Goal: Task Accomplishment & Management: Complete application form

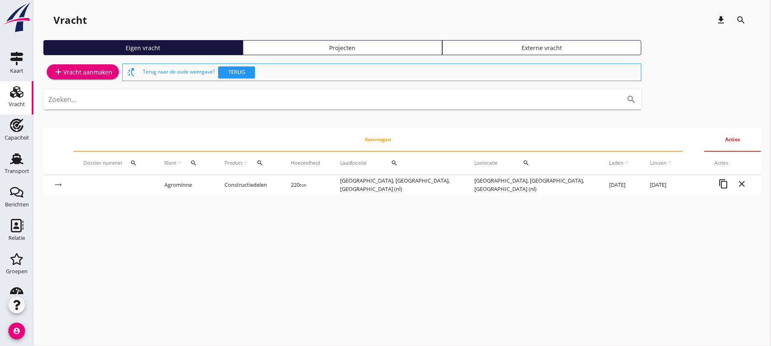
click at [93, 70] on div "add Vracht aanmaken" at bounding box center [82, 72] width 59 height 10
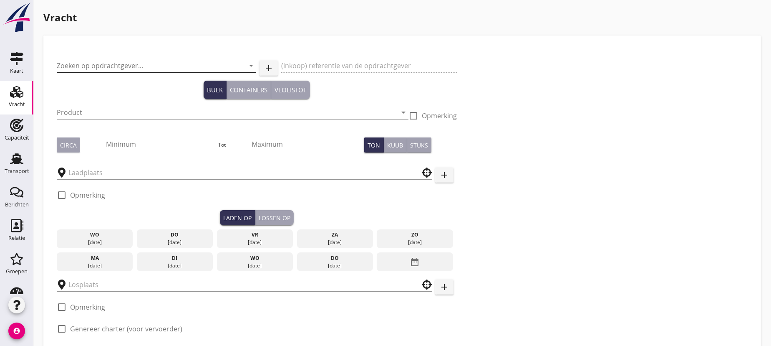
click at [147, 61] on input "Zoeken op opdrachtgever..." at bounding box center [145, 65] width 176 height 13
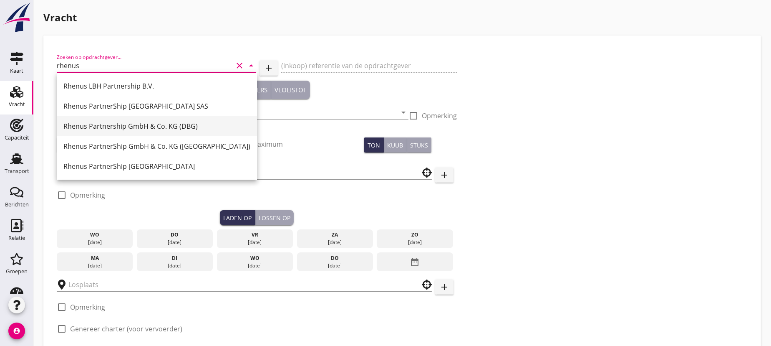
click at [109, 126] on div "Rhenus Partnership GmbH & Co. KG (DBG)" at bounding box center [156, 126] width 187 height 10
type input "Rhenus Partnership GmbH & Co. KG (DBG)"
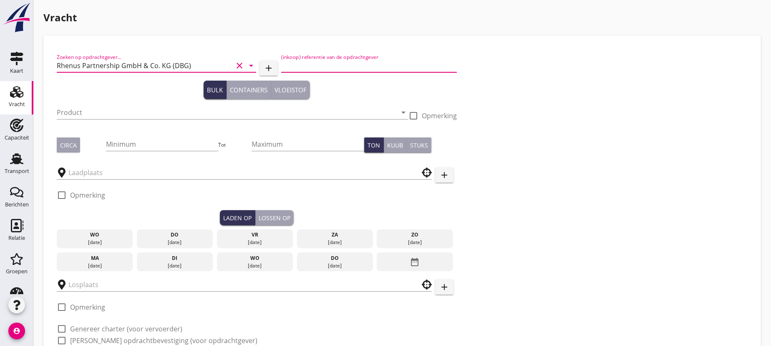
click at [337, 63] on input "(inkoop) referentie van de opdrachtgever" at bounding box center [369, 65] width 176 height 13
type input "25-020520"
click at [117, 111] on input "Product" at bounding box center [227, 112] width 340 height 13
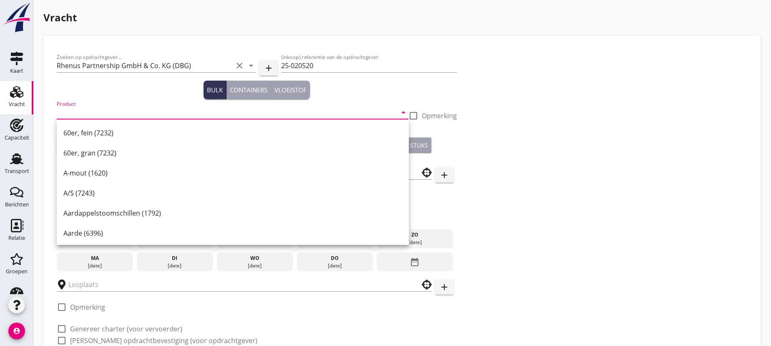
click at [89, 111] on input "Product" at bounding box center [227, 112] width 340 height 13
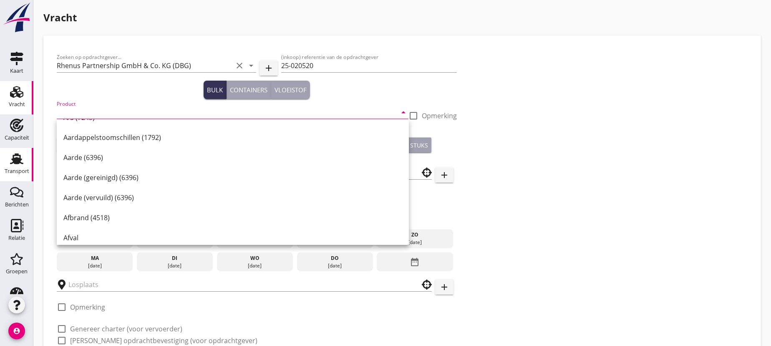
scroll to position [38, 0]
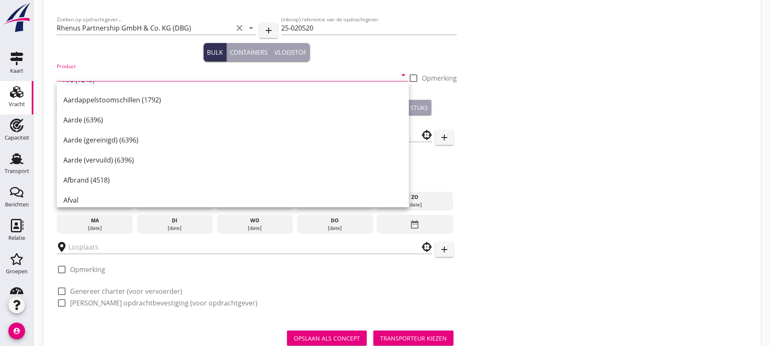
click at [129, 75] on input "Product" at bounding box center [227, 74] width 340 height 13
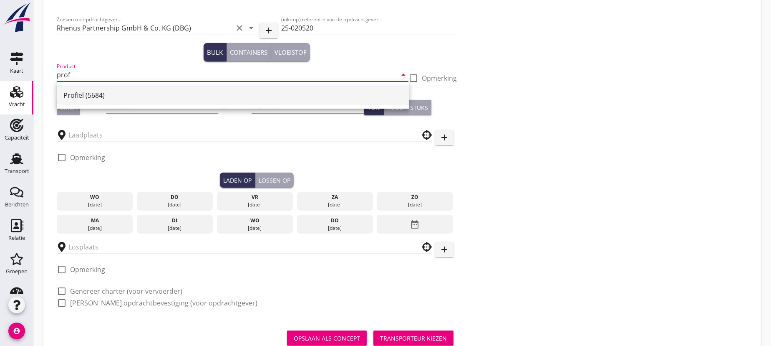
click at [80, 96] on div "Profiel (5684)" at bounding box center [232, 95] width 339 height 10
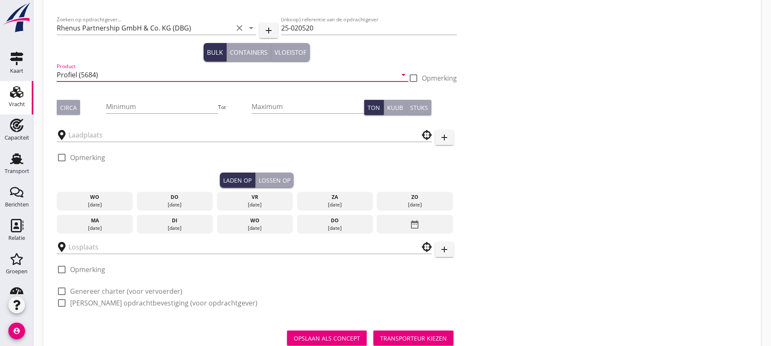
click at [76, 75] on input "Profiel (5684)" at bounding box center [227, 74] width 340 height 13
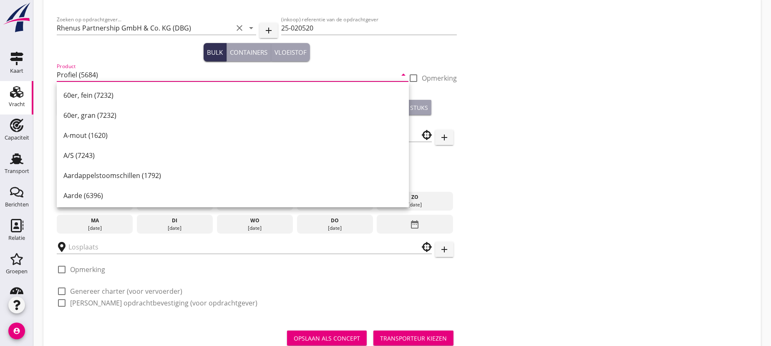
click at [102, 73] on input "Profiel (5684)" at bounding box center [227, 74] width 340 height 13
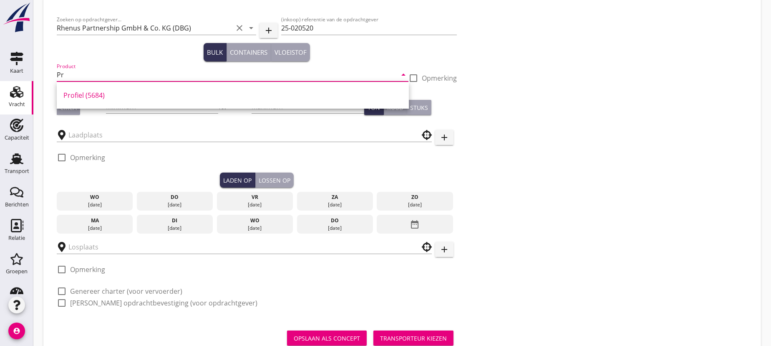
type input "P"
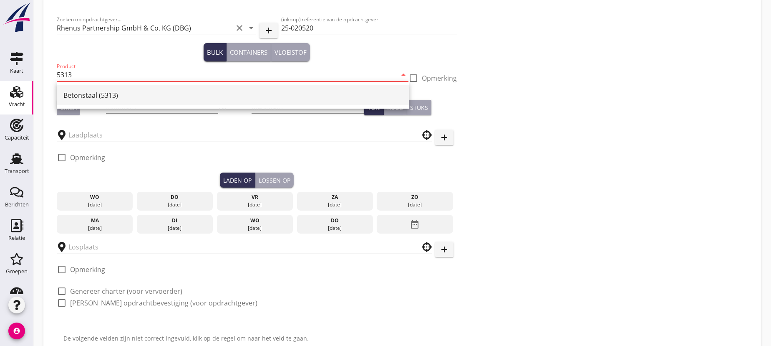
click at [80, 93] on div "Betonstaal (5313)" at bounding box center [232, 95] width 339 height 10
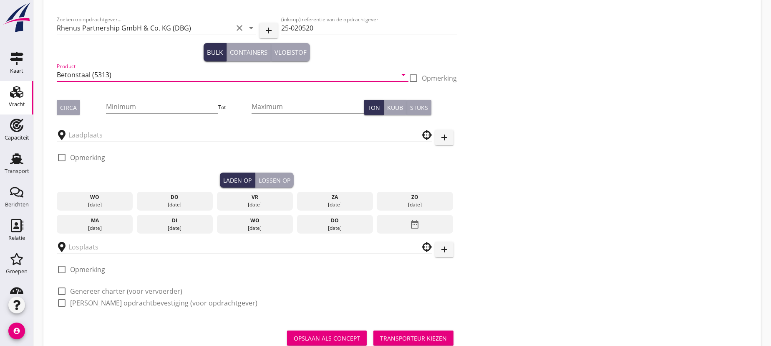
click at [123, 74] on input "Betonstaal (5313)" at bounding box center [227, 74] width 340 height 13
drag, startPoint x: 131, startPoint y: 75, endPoint x: 55, endPoint y: 71, distance: 76.1
click at [54, 74] on div "Zoeken op opdrachtgever... Rhenus Partnership GmbH & Co. KG (DBG) clear arrow_d…" at bounding box center [256, 164] width 407 height 306
type input "Profielstaal (5313)"
click at [148, 78] on input "Profielstaal (5313)" at bounding box center [227, 74] width 340 height 13
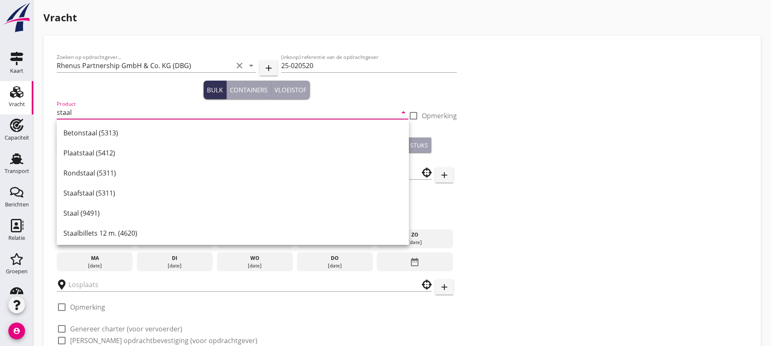
click at [83, 111] on input "staal" at bounding box center [227, 112] width 340 height 13
type input "s"
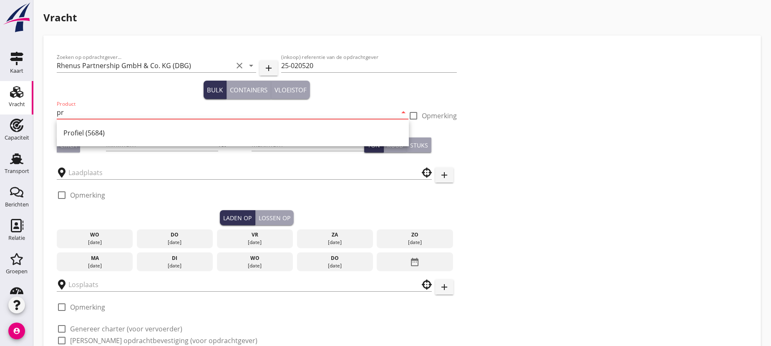
type input "p"
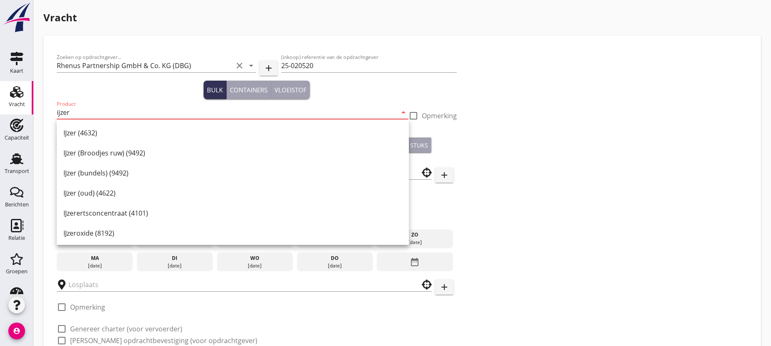
click at [83, 116] on input "ijzer" at bounding box center [227, 112] width 340 height 13
type input "i"
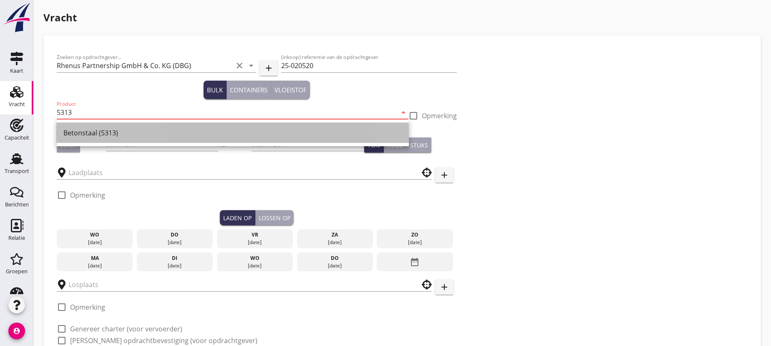
click at [87, 133] on div "Betonstaal (5313)" at bounding box center [232, 133] width 339 height 10
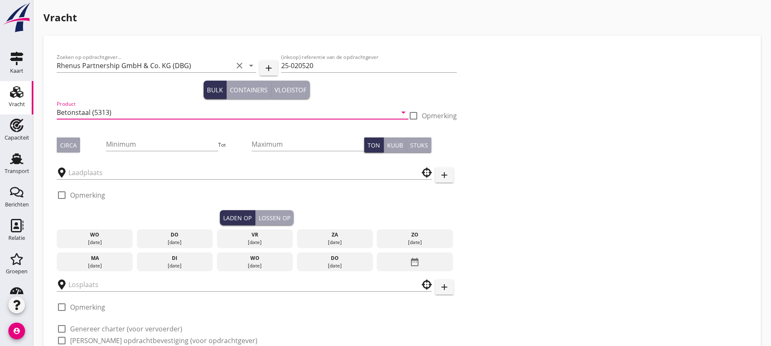
type input "Betonstaal (5313)"
click at [416, 116] on div at bounding box center [413, 115] width 14 height 14
checkbox input "true"
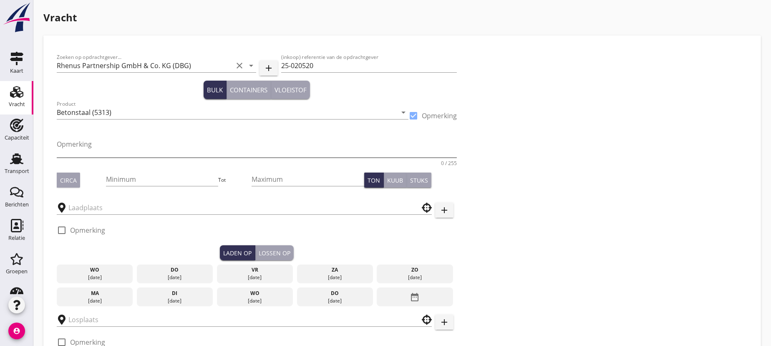
click at [121, 144] on textarea "Opmerking" at bounding box center [257, 147] width 400 height 20
type textarea "p"
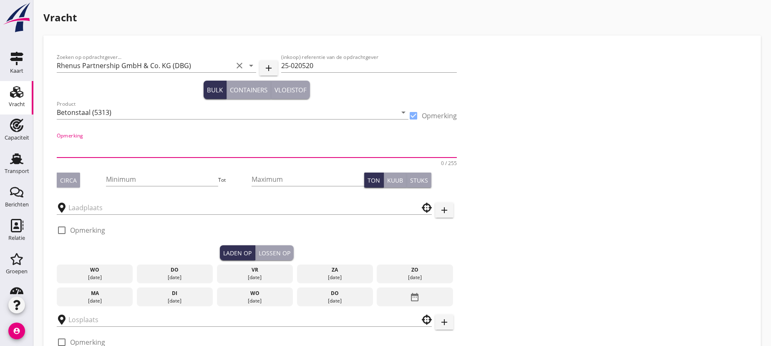
type textarea "P"
type textarea "t"
type textarea "R"
type textarea "Träger tot 30m lengte"
click at [65, 183] on div "Circa" at bounding box center [68, 180] width 17 height 9
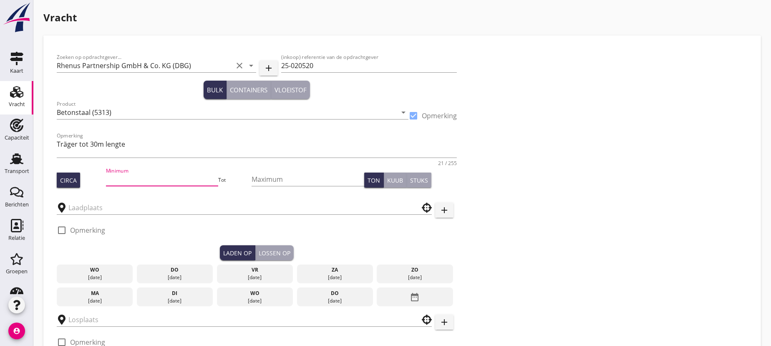
click at [131, 180] on input "Minimum" at bounding box center [162, 178] width 113 height 13
type input "1000"
click at [88, 207] on input "text" at bounding box center [238, 207] width 340 height 13
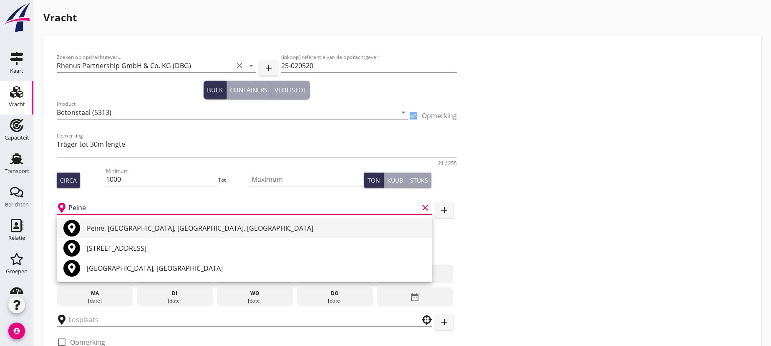
click at [115, 229] on div "Peine, [GEOGRAPHIC_DATA], [GEOGRAPHIC_DATA], [GEOGRAPHIC_DATA]" at bounding box center [256, 228] width 338 height 10
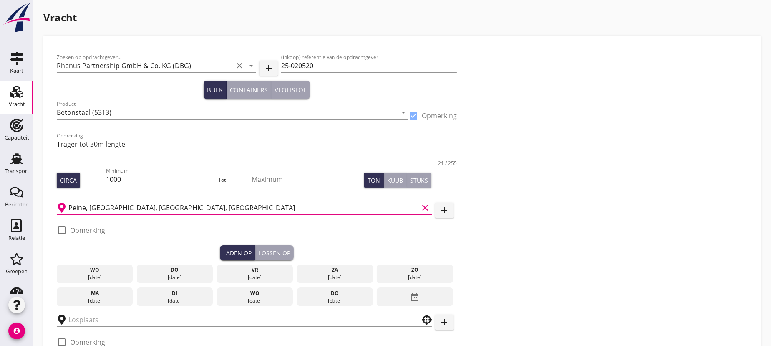
type input "Peine, [GEOGRAPHIC_DATA], [GEOGRAPHIC_DATA], [GEOGRAPHIC_DATA]"
click at [64, 229] on div at bounding box center [62, 230] width 14 height 14
checkbox input "true"
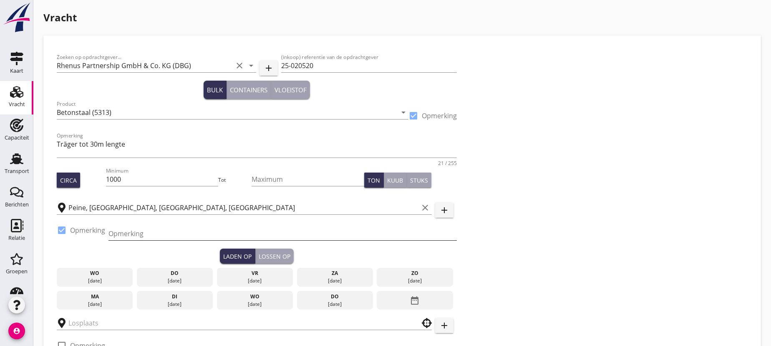
click at [129, 228] on input "Opmerking" at bounding box center [282, 233] width 348 height 13
paste input "Hafen Peine [PHONE_NUMBER]"
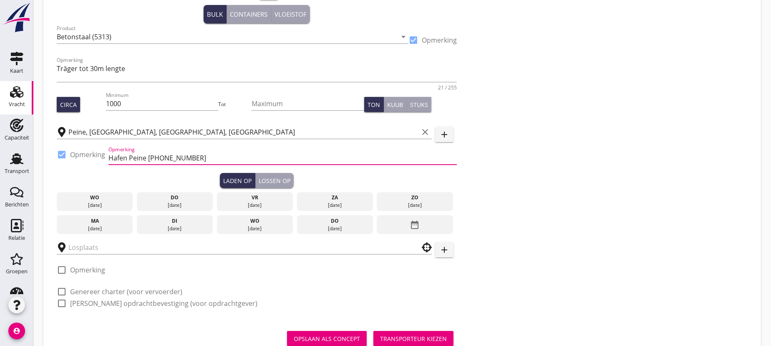
scroll to position [104, 0]
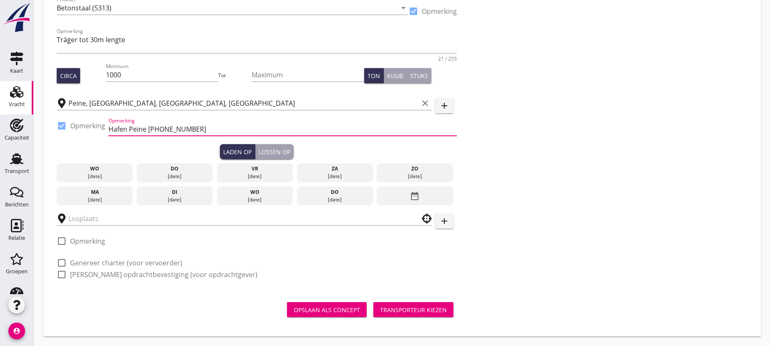
click at [169, 129] on input "Hafen Peine [PHONE_NUMBER]" at bounding box center [282, 128] width 348 height 13
type input "Hafen Peine [PHONE_NUMBER]"
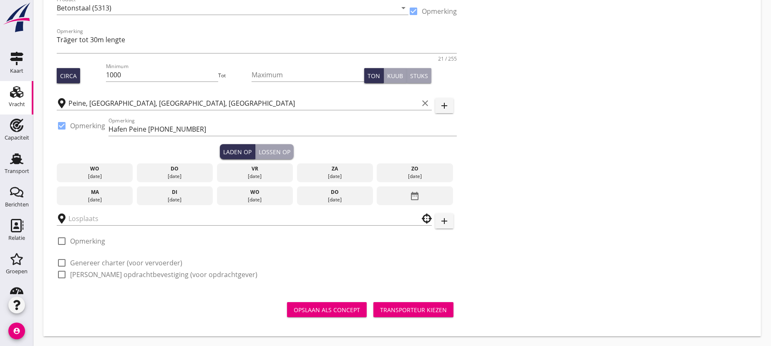
click at [250, 194] on div "wo" at bounding box center [255, 192] width 72 height 8
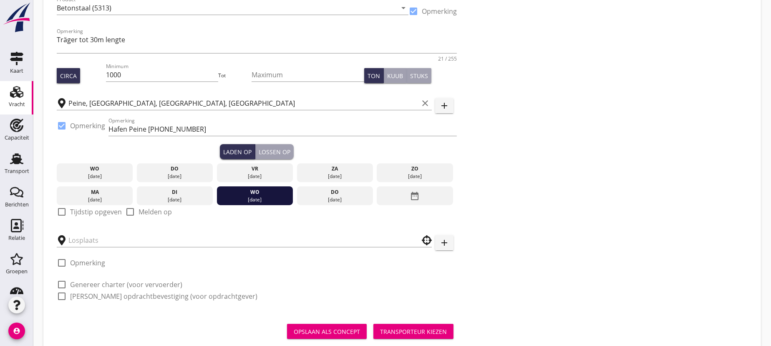
click at [62, 208] on div at bounding box center [62, 211] width 14 height 14
checkbox input "true"
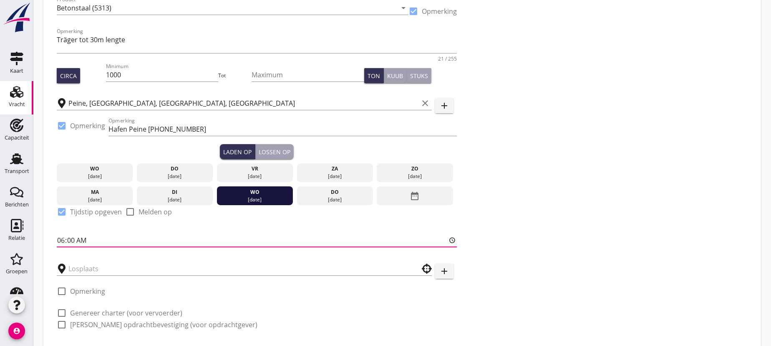
click at [80, 238] on input "06:00" at bounding box center [257, 239] width 400 height 13
click at [72, 238] on input "06:00" at bounding box center [257, 239] width 400 height 13
type input "06:01"
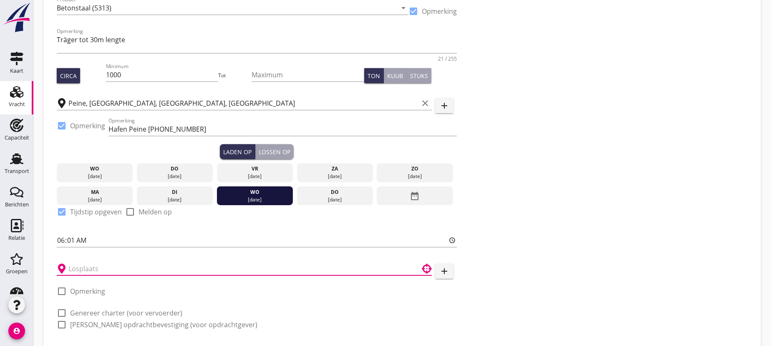
click at [94, 262] on input "text" at bounding box center [238, 268] width 340 height 13
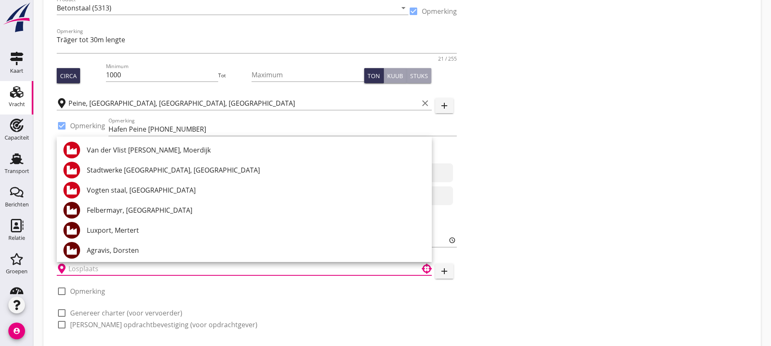
click at [685, 177] on div "Zoeken op opdrachtgever... Rhenus Partnership GmbH & Co. KG (DBG) clear arrow_d…" at bounding box center [402, 141] width 698 height 395
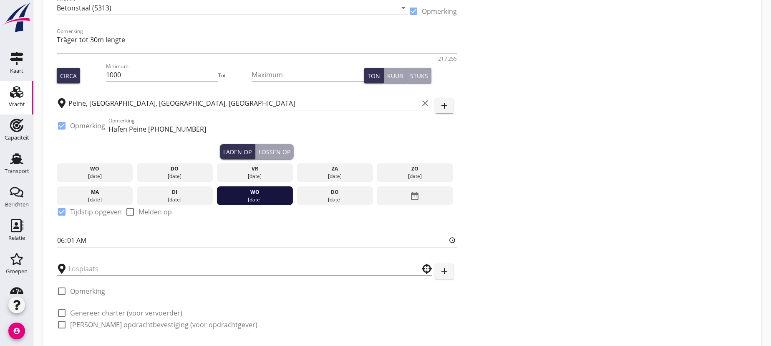
click at [271, 149] on div "Lossen op" at bounding box center [275, 151] width 32 height 9
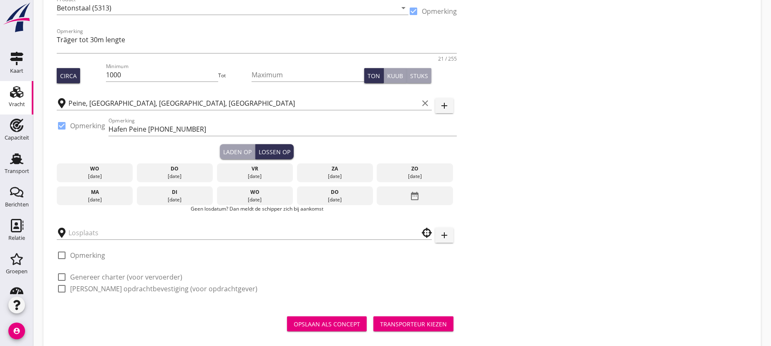
click at [420, 192] on icon "date_range" at bounding box center [415, 195] width 10 height 15
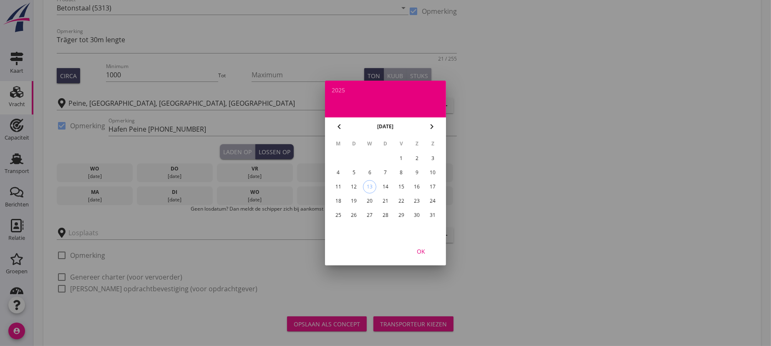
click at [369, 214] on div "27" at bounding box center [369, 214] width 13 height 13
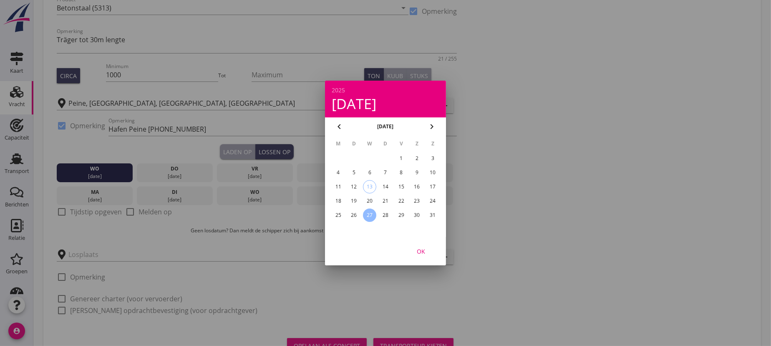
click at [61, 211] on div at bounding box center [385, 173] width 771 height 346
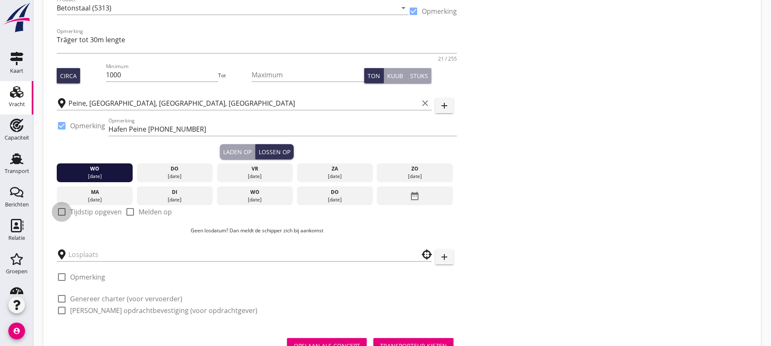
click at [61, 212] on div at bounding box center [62, 211] width 14 height 14
checkbox input "true"
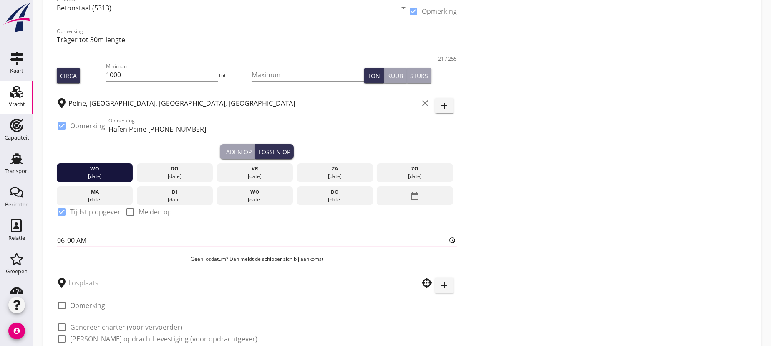
click at [75, 239] on input "06:00" at bounding box center [257, 239] width 400 height 13
type input "06:01"
click at [74, 280] on input "text" at bounding box center [238, 282] width 340 height 13
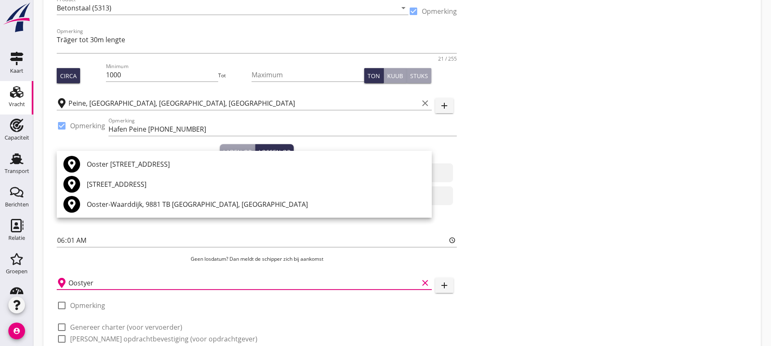
click at [86, 282] on input "Oostyer" at bounding box center [243, 282] width 350 height 13
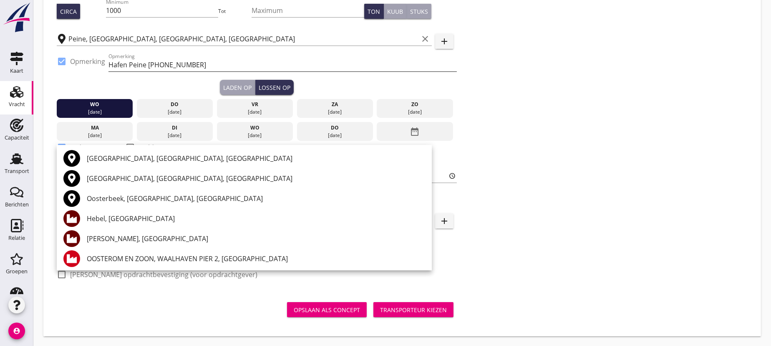
scroll to position [0, 0]
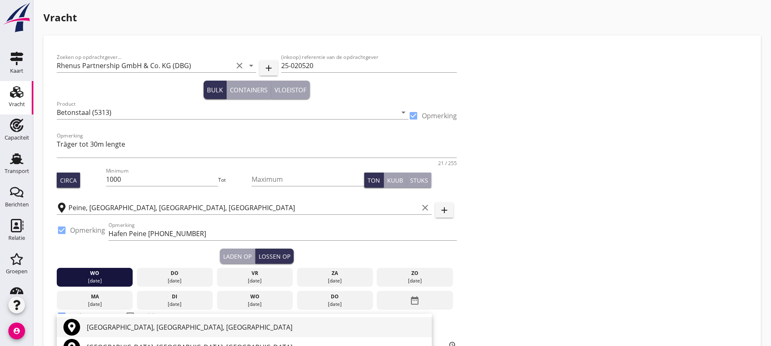
click at [128, 325] on div "[GEOGRAPHIC_DATA], [GEOGRAPHIC_DATA], [GEOGRAPHIC_DATA]" at bounding box center [256, 327] width 338 height 10
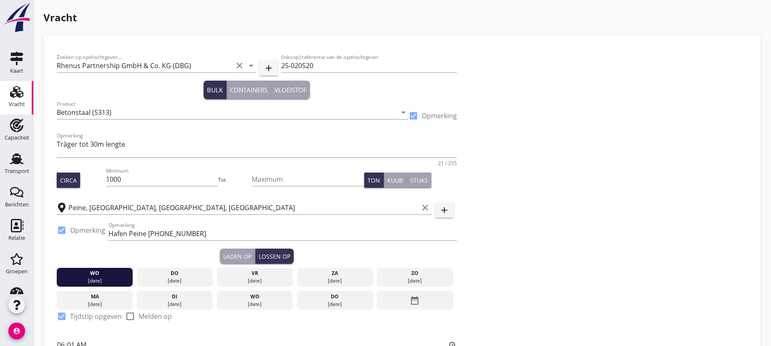
scroll to position [151, 0]
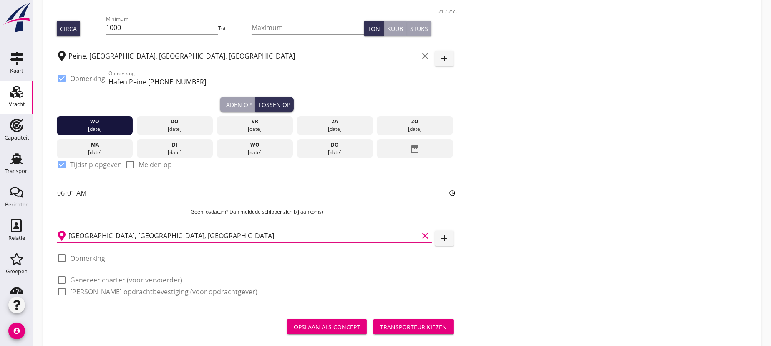
type input "[GEOGRAPHIC_DATA], [GEOGRAPHIC_DATA], [GEOGRAPHIC_DATA]"
click at [63, 255] on div at bounding box center [62, 258] width 14 height 14
checkbox input "true"
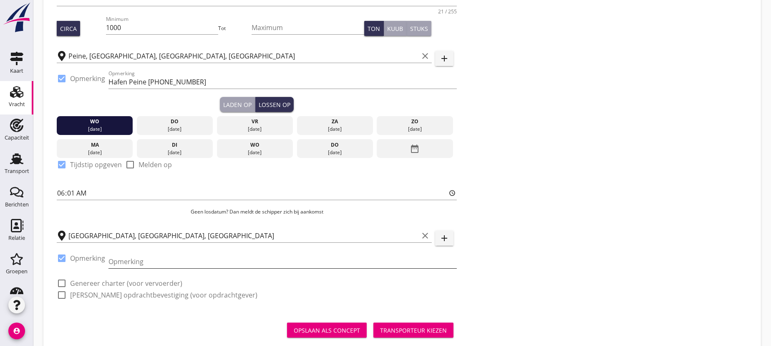
click at [140, 265] on input "Opmerking" at bounding box center [282, 261] width 348 height 13
paste input "Delta Staal [PHONE_NUMBER]"
type input "Delta Staal [PHONE_NUMBER]"
click at [63, 282] on div at bounding box center [62, 283] width 14 height 14
checkbox input "true"
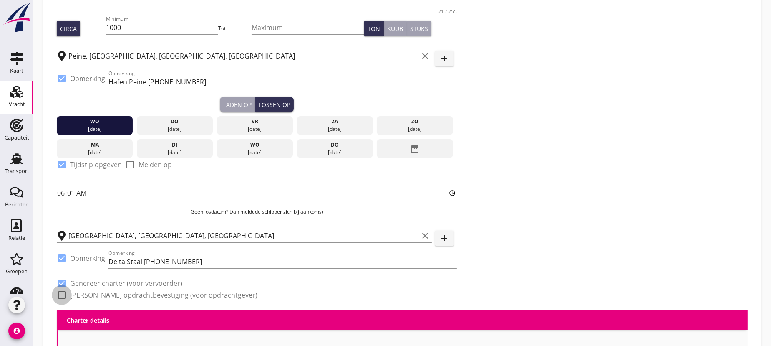
click at [61, 292] on div at bounding box center [62, 295] width 14 height 14
checkbox input "true"
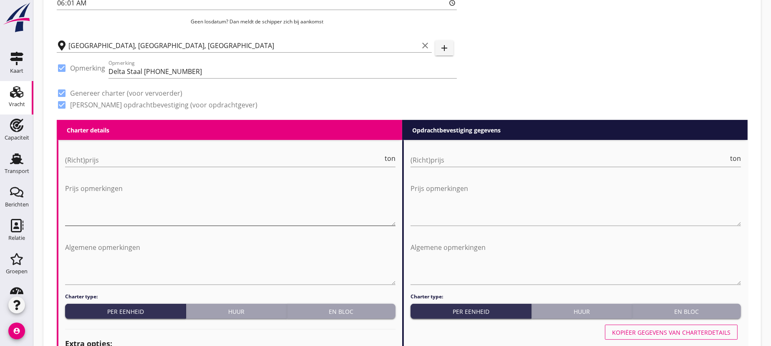
scroll to position [379, 0]
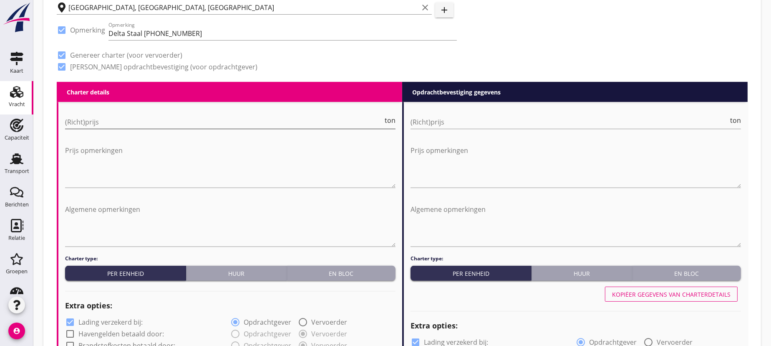
click at [91, 122] on input "(Richt)prijs" at bounding box center [224, 121] width 318 height 13
type input "16"
type input "16.50"
click at [429, 121] on input "(Richt)prijs" at bounding box center [570, 121] width 318 height 13
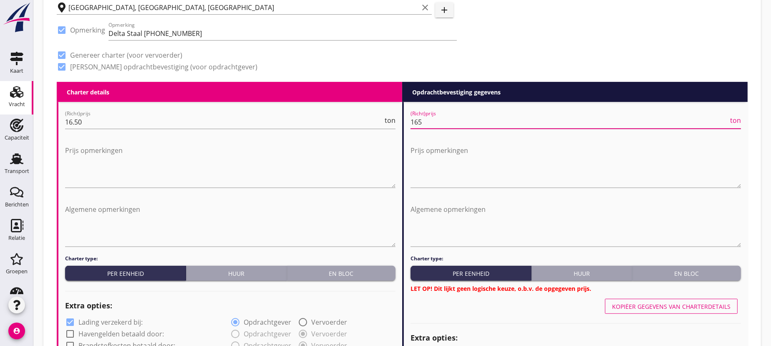
type input "16"
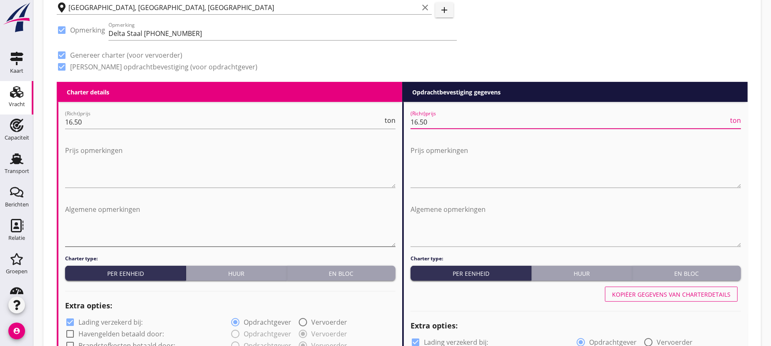
type input "16.50"
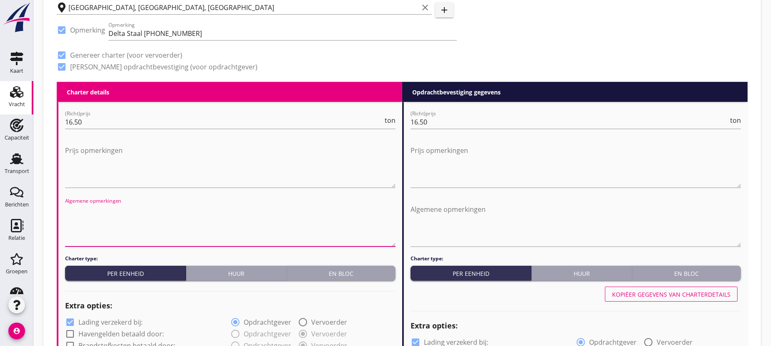
click at [90, 213] on textarea "Algemene opmerkingen" at bounding box center [230, 224] width 331 height 44
type textarea "P"
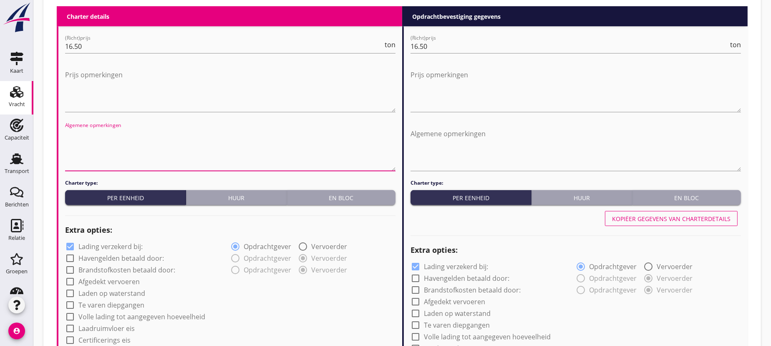
scroll to position [531, 0]
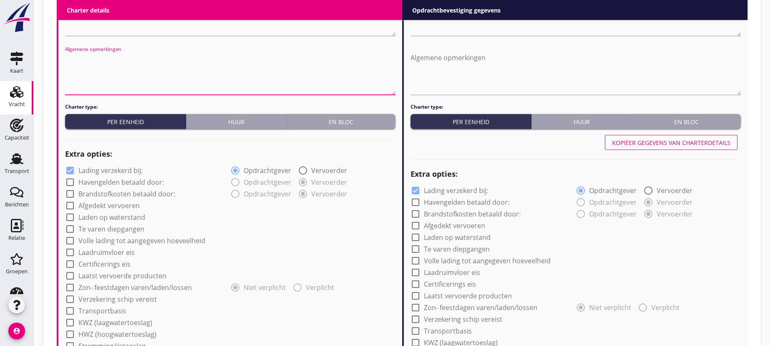
click at [68, 169] on div at bounding box center [70, 170] width 14 height 14
checkbox input "false"
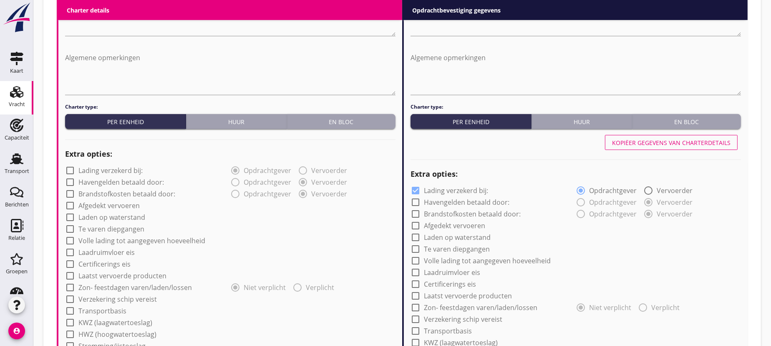
click at [415, 189] on div at bounding box center [416, 190] width 14 height 14
checkbox input "false"
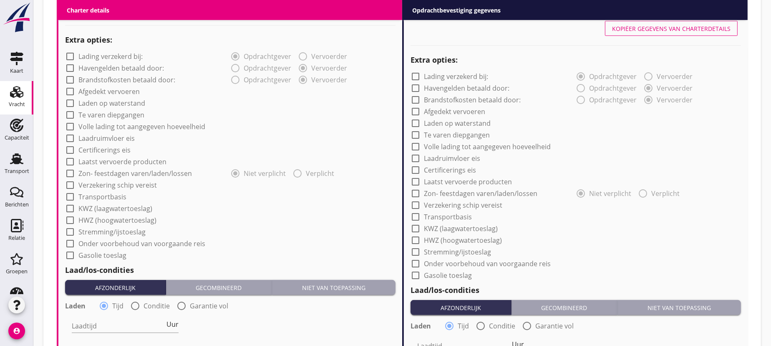
click at [69, 197] on div at bounding box center [70, 196] width 14 height 14
checkbox input "true"
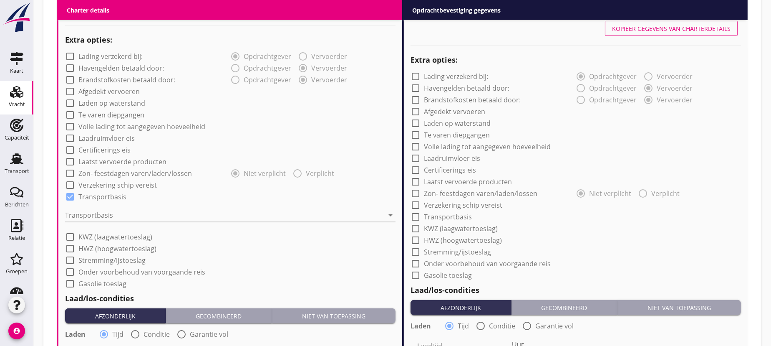
click at [83, 213] on div at bounding box center [224, 214] width 319 height 13
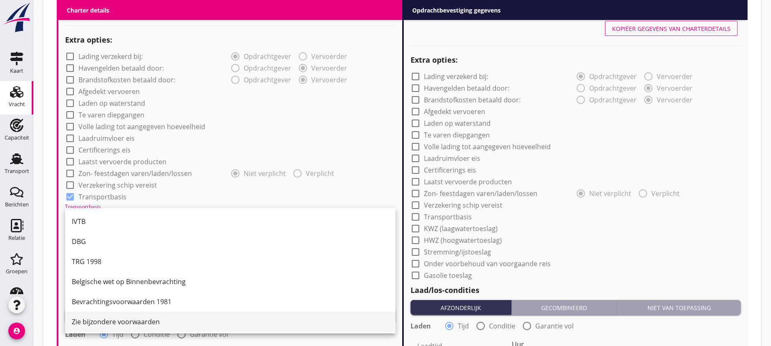
scroll to position [21, 0]
click at [100, 317] on div "CMNI m.u.v. Art 25, lid 2." at bounding box center [230, 320] width 317 height 10
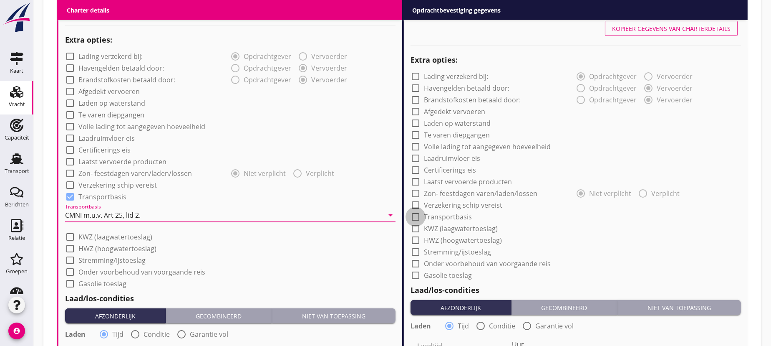
click at [415, 216] on div at bounding box center [416, 216] width 14 height 14
checkbox input "true"
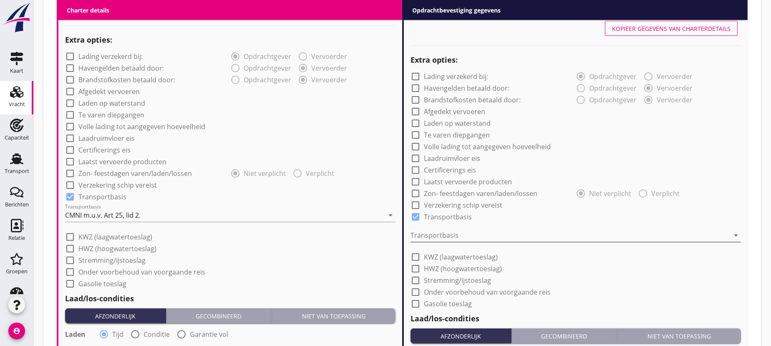
click at [453, 231] on div at bounding box center [570, 234] width 319 height 13
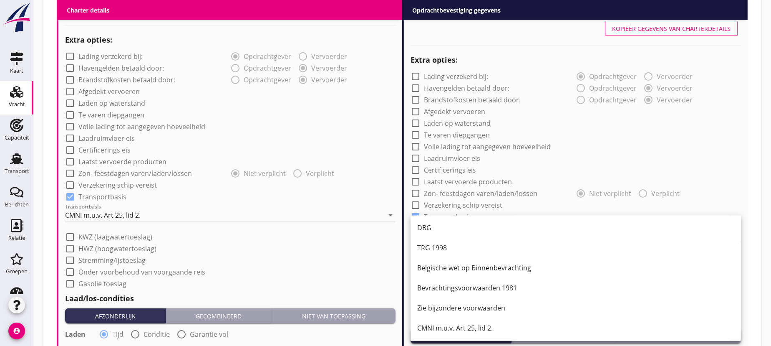
scroll to position [835, 0]
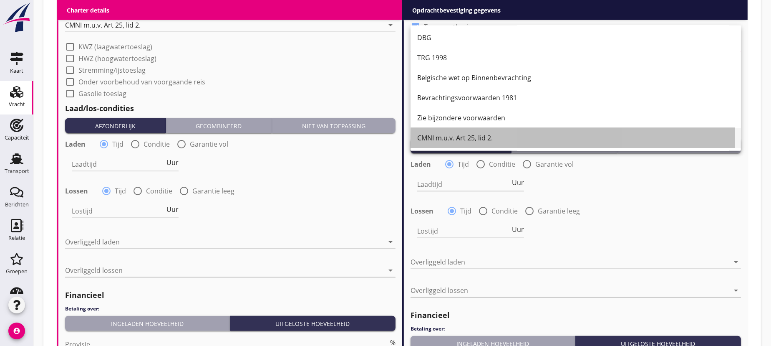
click at [447, 134] on div "CMNI m.u.v. Art 25, lid 2." at bounding box center [575, 138] width 317 height 10
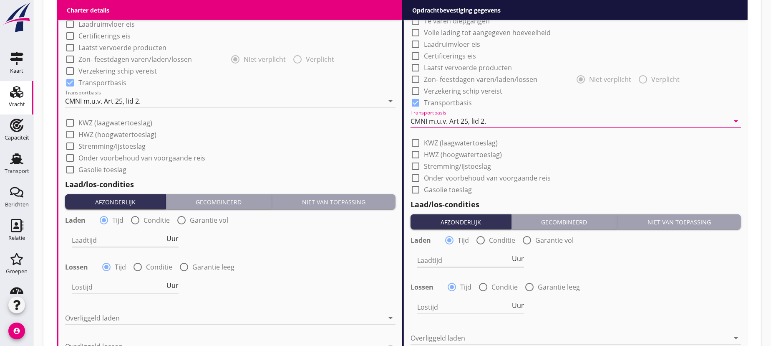
scroll to position [797, 0]
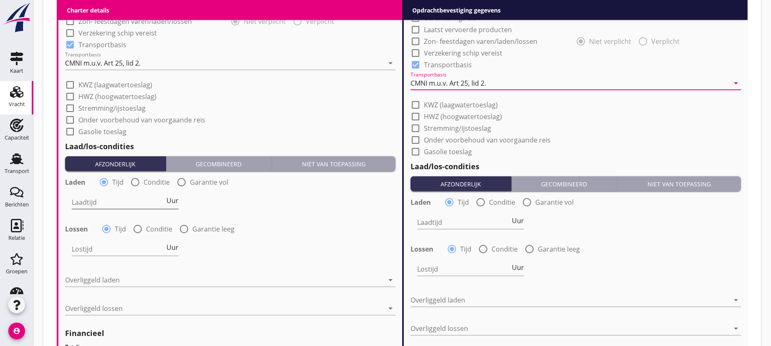
click at [91, 203] on input "Laadtijd" at bounding box center [118, 201] width 93 height 13
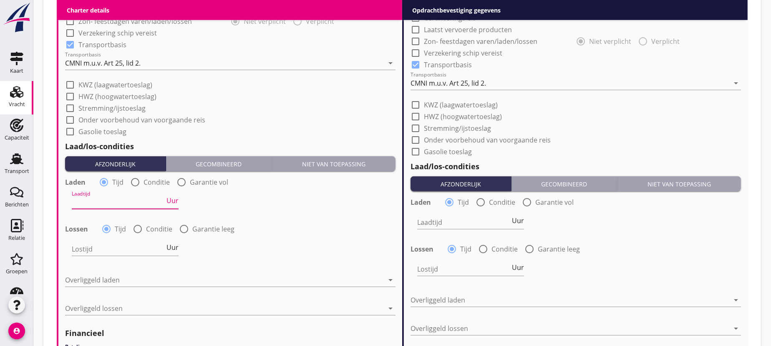
click at [171, 199] on span "Uur" at bounding box center [173, 200] width 12 height 7
click at [131, 199] on input "Laadtijd" at bounding box center [118, 201] width 93 height 13
type input "2"
click at [96, 246] on input "Lostijd" at bounding box center [118, 248] width 93 height 13
type input "48"
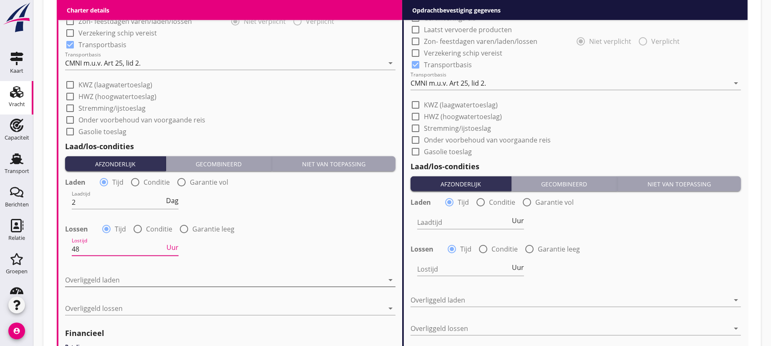
click at [98, 275] on div at bounding box center [224, 279] width 319 height 13
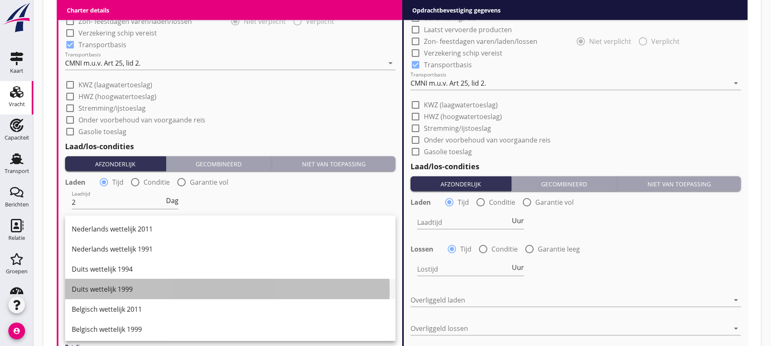
click at [115, 290] on div "Duits wettelijk 1999" at bounding box center [230, 289] width 317 height 10
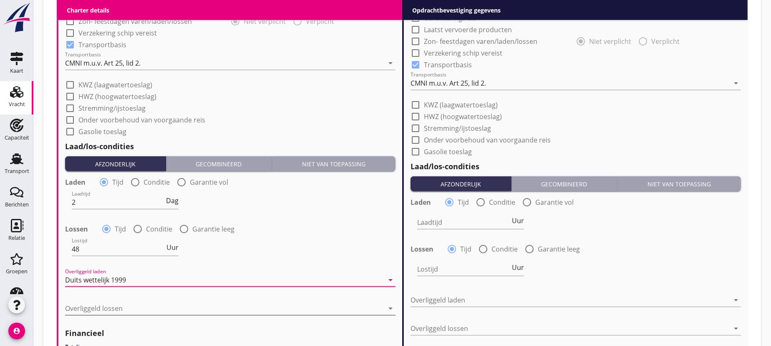
click at [90, 304] on div at bounding box center [224, 307] width 319 height 13
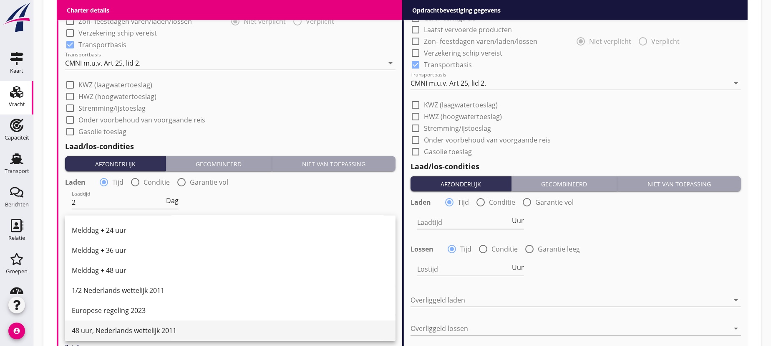
scroll to position [422, 0]
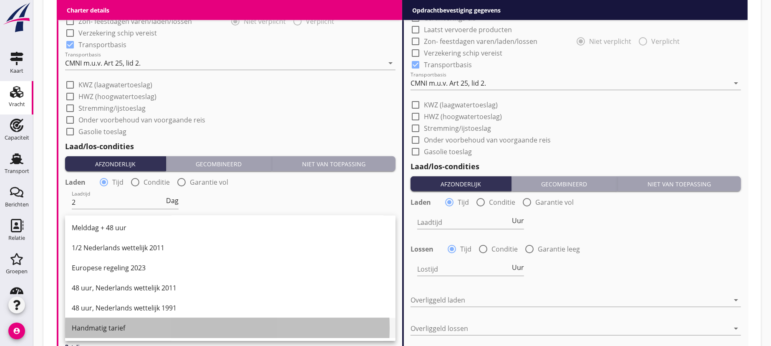
click at [97, 328] on div "Handmatig tarief" at bounding box center [230, 328] width 317 height 10
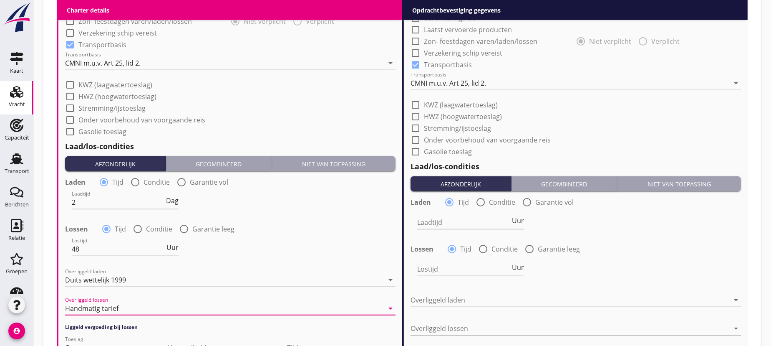
scroll to position [910, 0]
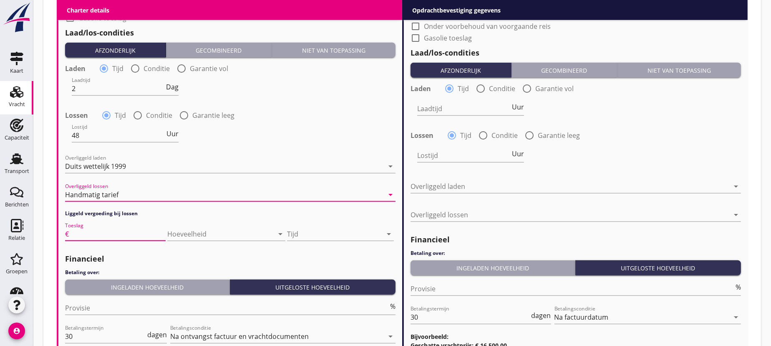
click at [84, 233] on input "Toeslag" at bounding box center [118, 233] width 95 height 13
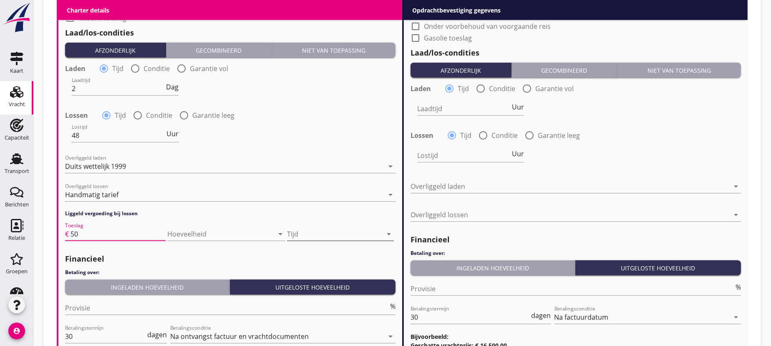
type input "50"
click at [324, 230] on div at bounding box center [334, 233] width 95 height 13
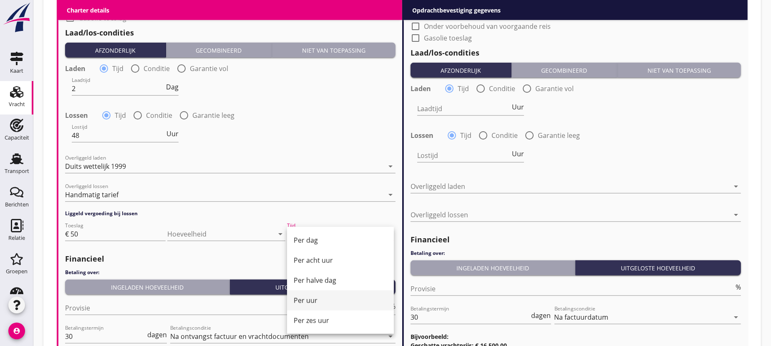
click at [313, 300] on div "Per uur" at bounding box center [340, 300] width 93 height 10
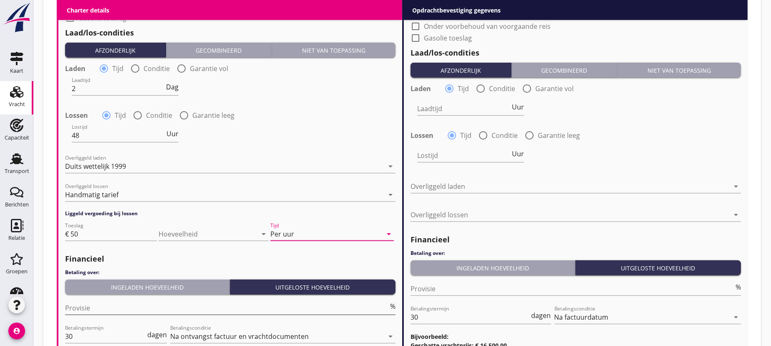
click at [110, 309] on input "Provisie" at bounding box center [226, 307] width 323 height 13
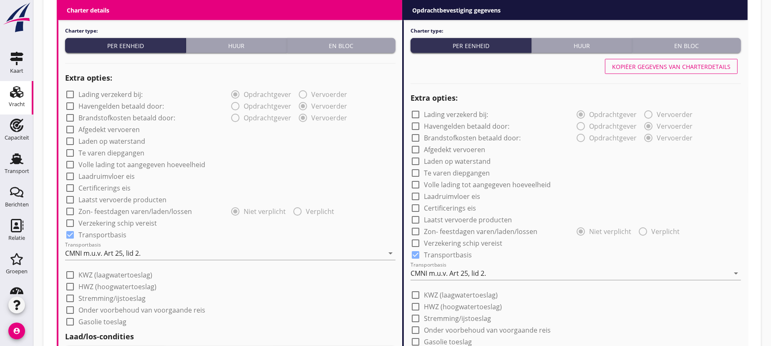
scroll to position [569, 0]
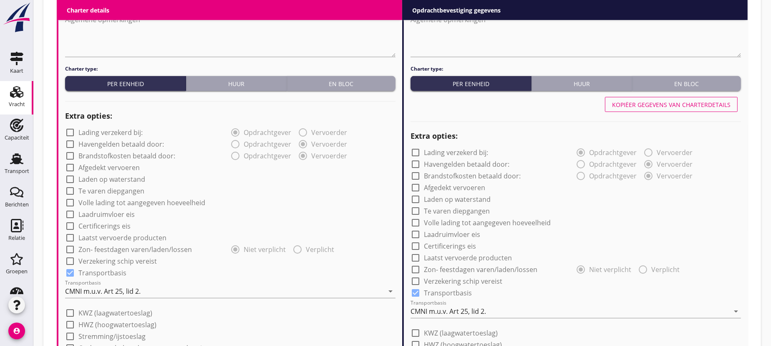
type input "5"
click at [668, 101] on div "Kopiëer gegevens van charterdetails" at bounding box center [671, 104] width 119 height 9
type input "2"
type input "48"
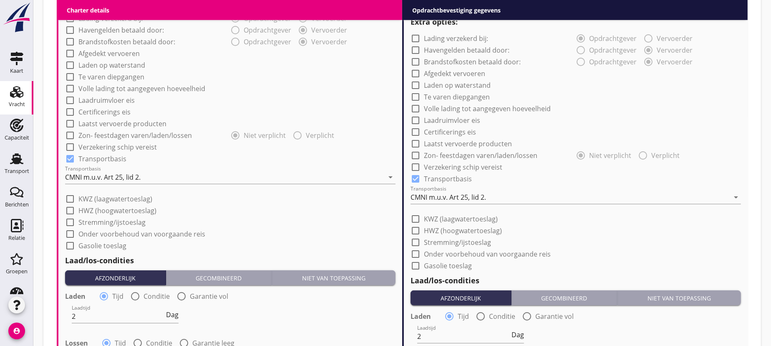
scroll to position [872, 0]
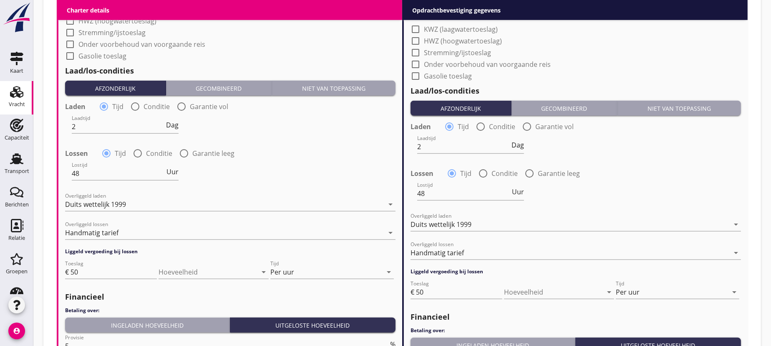
click at [155, 321] on div "Ingeladen hoeveelheid" at bounding box center [147, 324] width 158 height 9
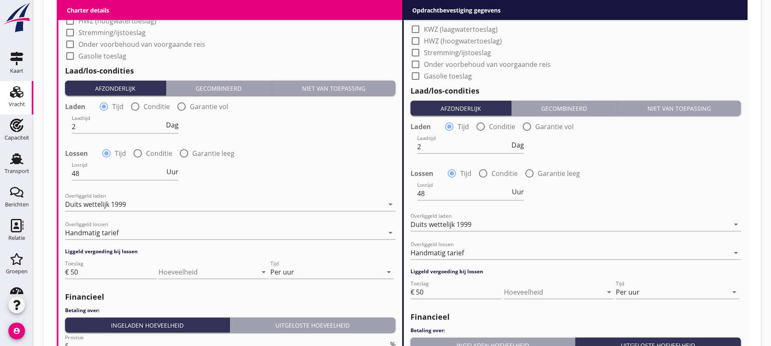
click at [520, 341] on div "Ingeladen hoeveelheid" at bounding box center [493, 345] width 158 height 9
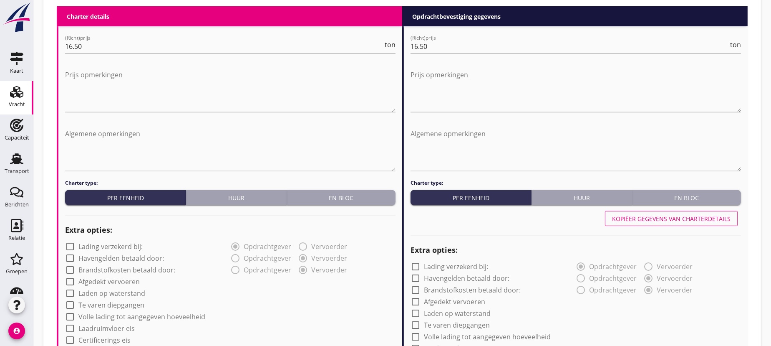
scroll to position [341, 0]
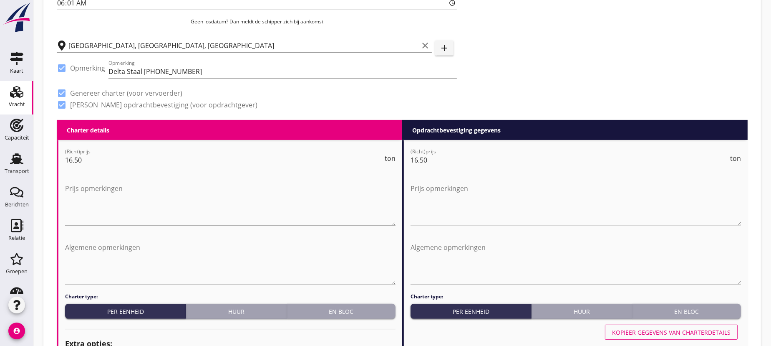
click at [77, 189] on textarea "Prijs opmerkingen" at bounding box center [230, 204] width 331 height 44
click at [136, 188] on textarea "evt. extra tonnen pro=rata" at bounding box center [230, 204] width 331 height 44
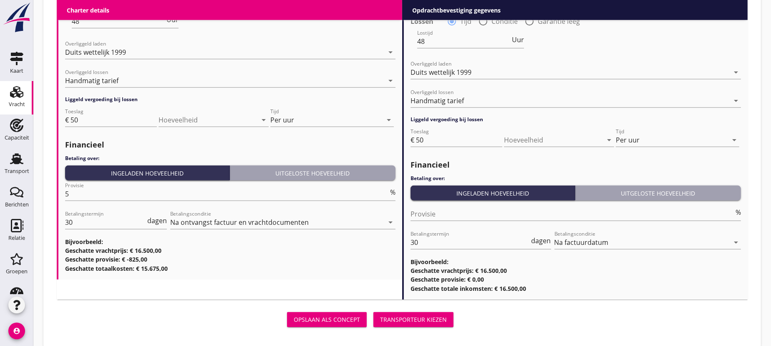
scroll to position [1033, 0]
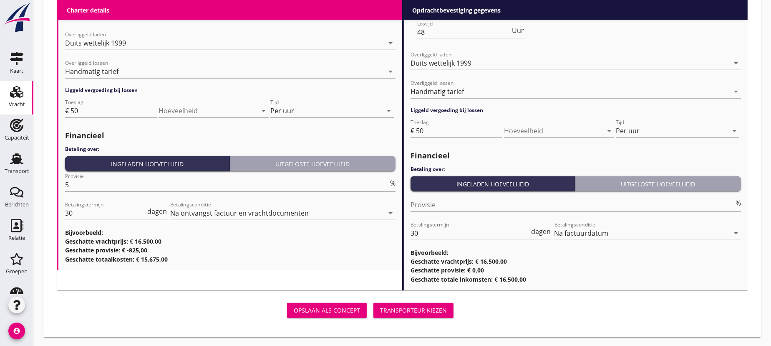
type textarea "evt. extra tonnen pro-rata"
click at [419, 307] on div "Transporteur kiezen" at bounding box center [413, 309] width 67 height 9
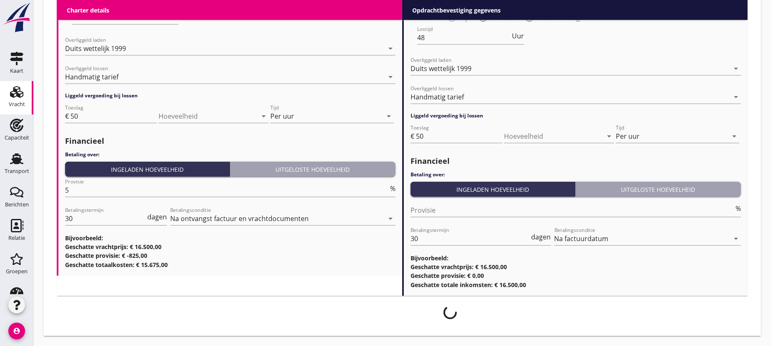
scroll to position [1027, 0]
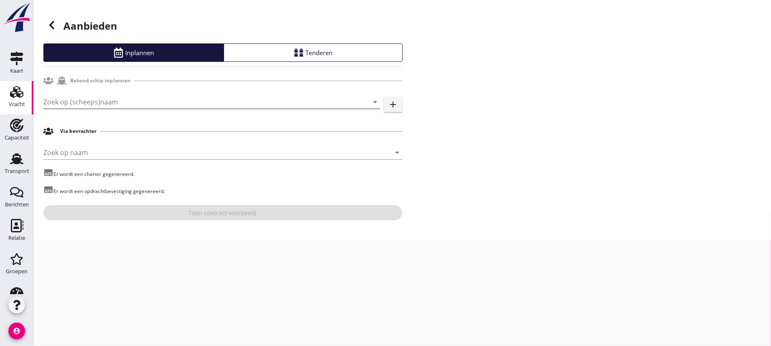
click at [149, 103] on input "Zoek op (scheeps)naam" at bounding box center [199, 101] width 313 height 13
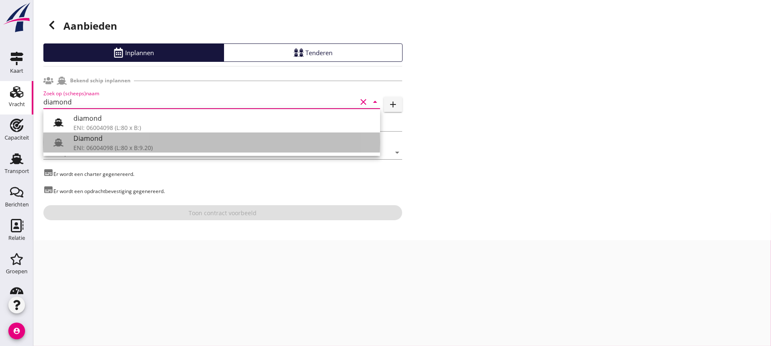
click at [88, 143] on div "ENI: 06004098 (L:80 x B:9.20)" at bounding box center [223, 147] width 300 height 9
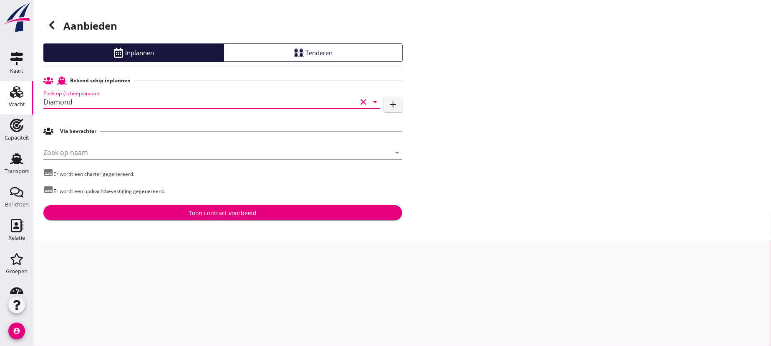
type input "Diamond"
click at [233, 210] on div "Toon contract voorbeeld" at bounding box center [223, 212] width 68 height 9
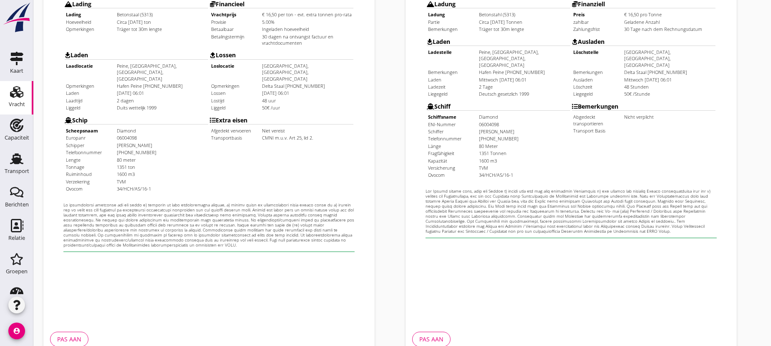
scroll to position [272, 0]
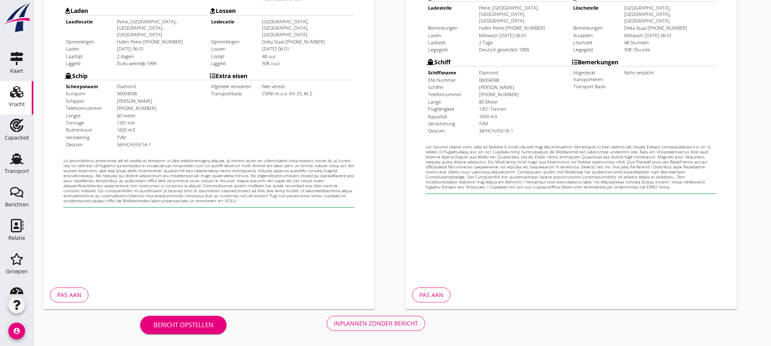
click at [198, 323] on div "Bericht opstellen" at bounding box center [184, 325] width 60 height 10
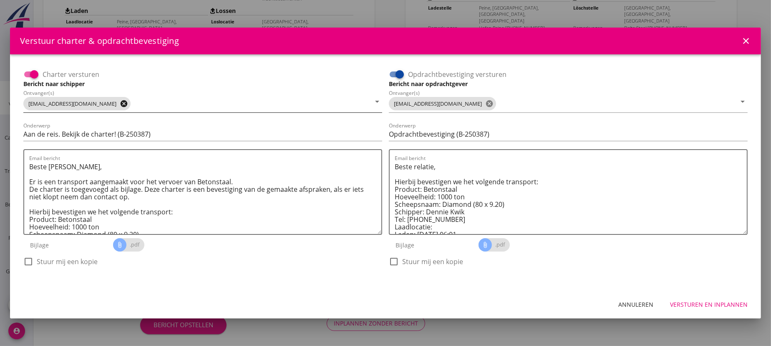
click at [120, 105] on icon "cancel" at bounding box center [124, 103] width 8 height 8
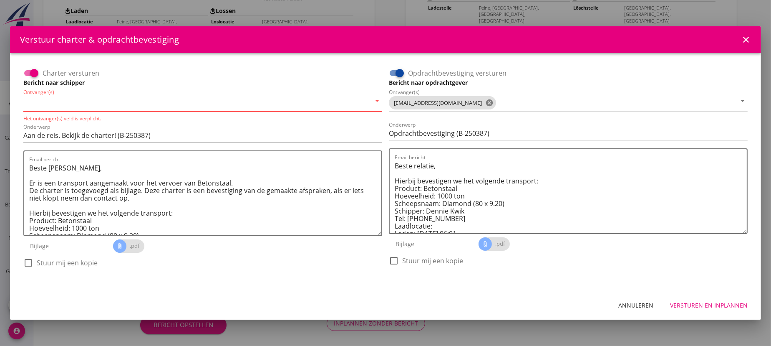
click at [97, 104] on input "Ontvanger(s)" at bounding box center [196, 102] width 347 height 13
type input "[EMAIL_ADDRESS][DOMAIN_NAME]"
click at [485, 102] on icon "cancel" at bounding box center [489, 102] width 8 height 8
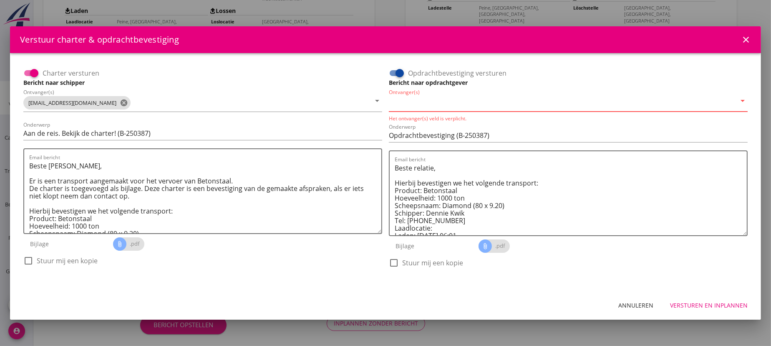
click at [451, 105] on input "Ontvanger(s)" at bounding box center [562, 102] width 347 height 13
type input "[EMAIL_ADDRESS][DOMAIN_NAME]"
click at [712, 306] on div "Versturen en inplannen" at bounding box center [709, 304] width 78 height 9
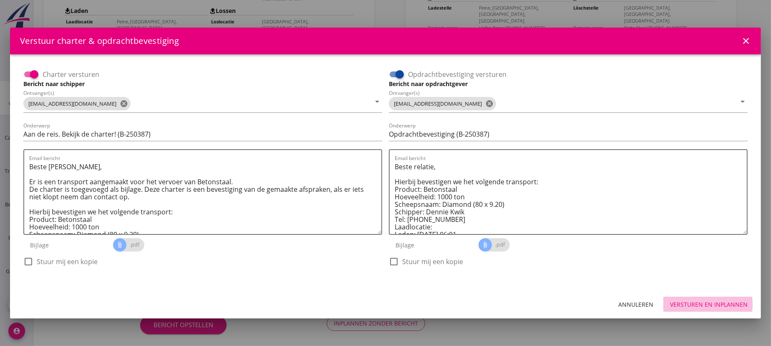
click at [731, 304] on div "Versturen en inplannen" at bounding box center [709, 304] width 78 height 9
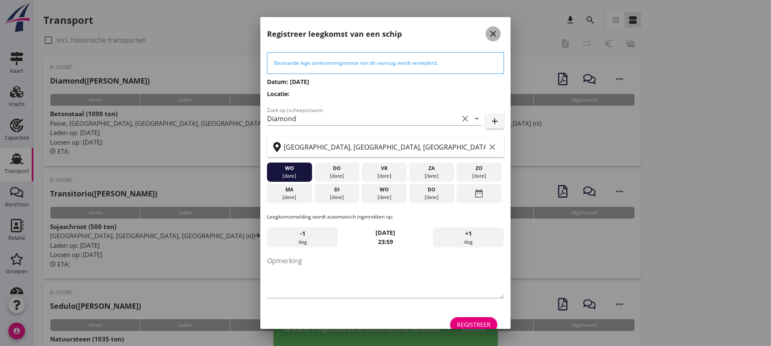
drag, startPoint x: 492, startPoint y: 31, endPoint x: 484, endPoint y: 40, distance: 12.7
click at [492, 31] on icon "close" at bounding box center [493, 34] width 10 height 10
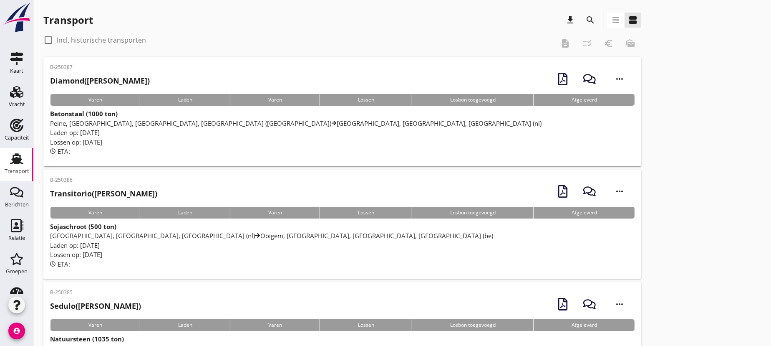
click at [164, 28] on div "Transport download search view_headline view_agenda" at bounding box center [342, 20] width 598 height 20
click at [12, 94] on icon "Vracht" at bounding box center [16, 91] width 13 height 13
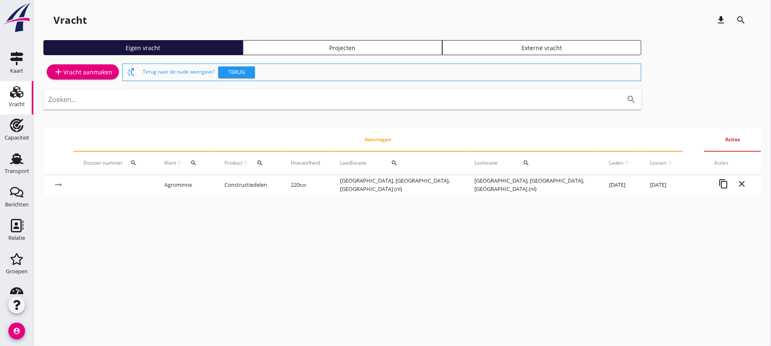
click at [78, 71] on div "add Vracht aanmaken" at bounding box center [82, 72] width 59 height 10
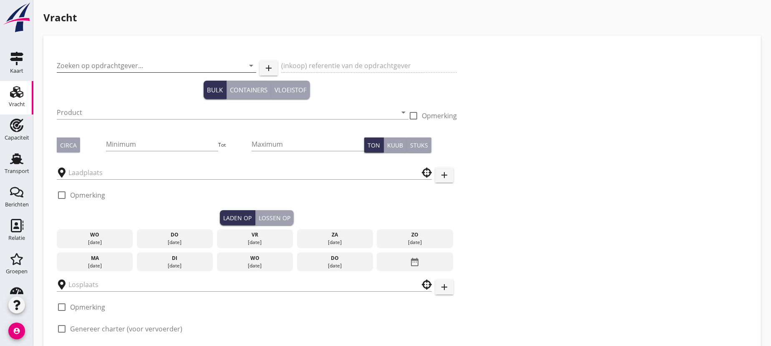
click at [127, 66] on input "Zoeken op opdrachtgever..." at bounding box center [145, 65] width 176 height 13
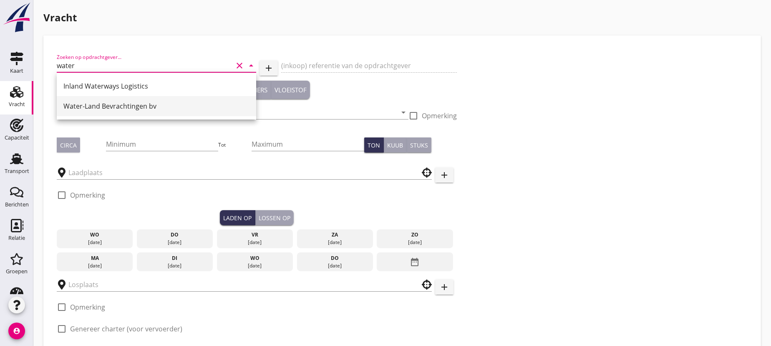
click at [125, 101] on div "Water-Land Bevrachtingen bv" at bounding box center [156, 106] width 186 height 10
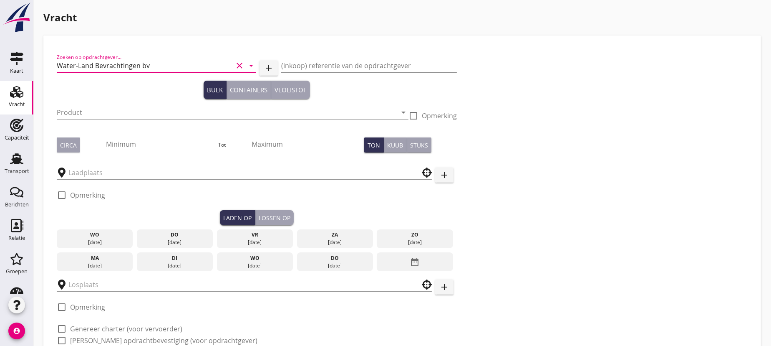
type input "Water-Land Bevrachtingen bv"
click at [341, 66] on input "(inkoop) referentie van de opdrachtgever" at bounding box center [369, 65] width 176 height 13
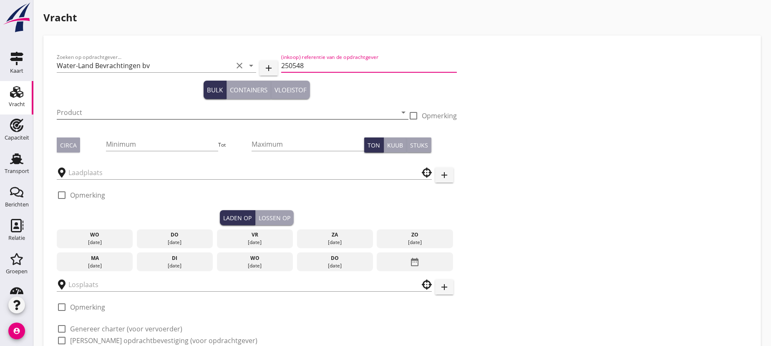
type input "250548"
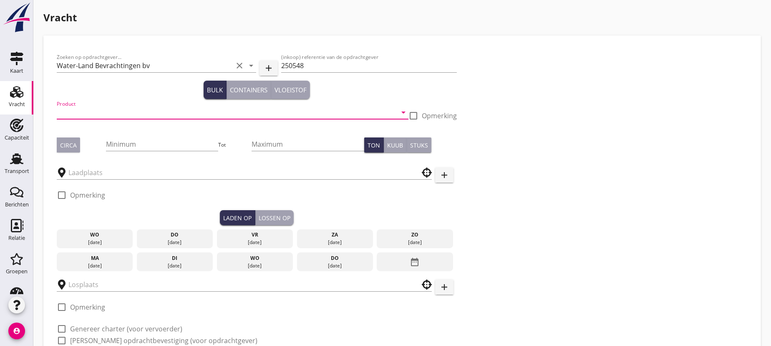
click at [119, 115] on input "Product" at bounding box center [227, 112] width 340 height 13
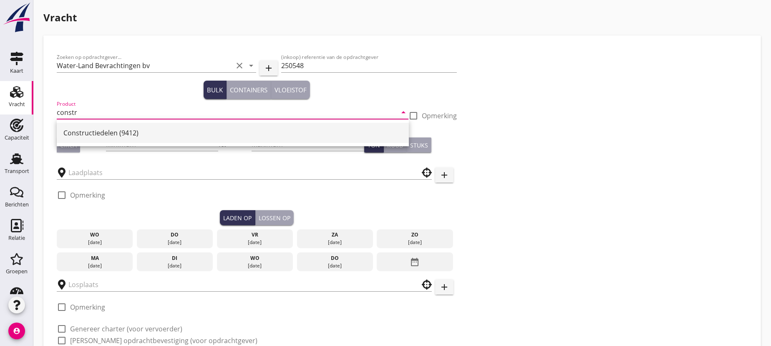
click at [113, 129] on div "Constructiedelen (9412)" at bounding box center [232, 133] width 339 height 10
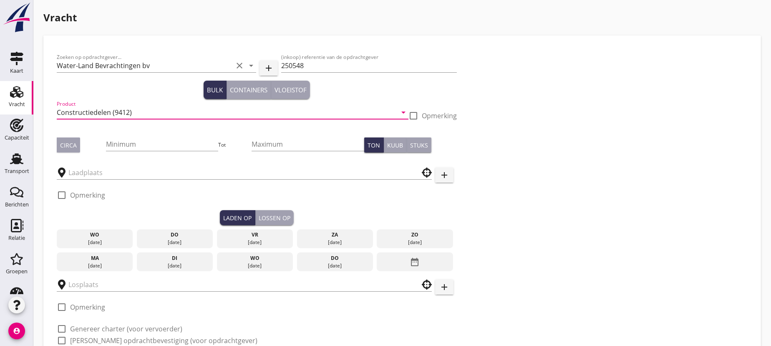
type input "Constructiedelen (9412)"
click at [414, 114] on div at bounding box center [413, 115] width 14 height 14
checkbox input "true"
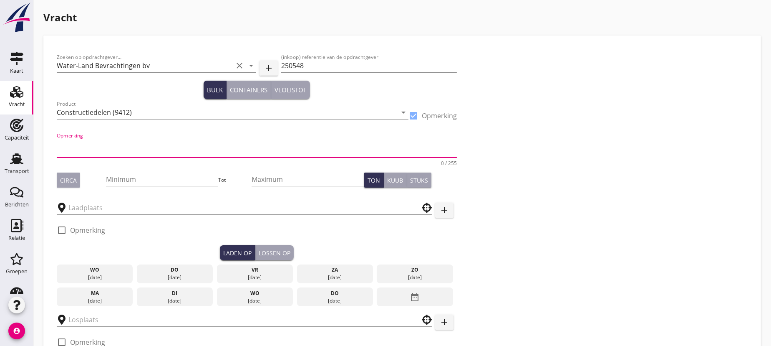
click at [76, 149] on textarea "Opmerking" at bounding box center [257, 147] width 400 height 20
paste textarea "1 Motor LBH 8,70x2,77x4,05 m"
type textarea "1 Motor LBH 8,70x2,77x4,05 m"
click at [133, 179] on input "Minimum" at bounding box center [162, 178] width 113 height 13
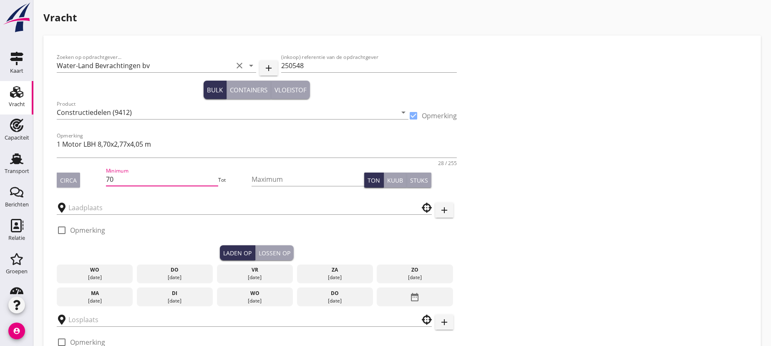
type input "70"
click at [71, 180] on div "Circa" at bounding box center [68, 180] width 17 height 9
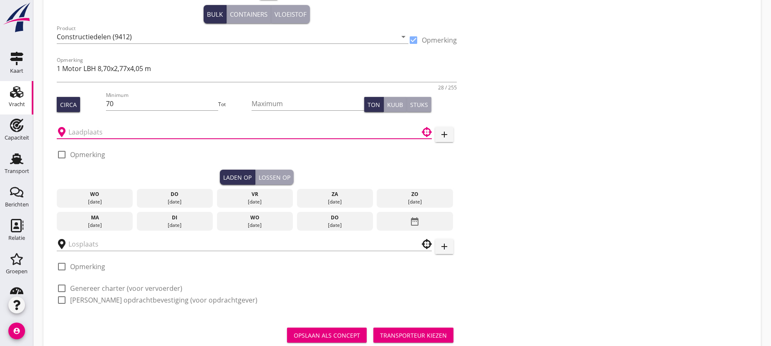
click at [83, 131] on input "text" at bounding box center [238, 131] width 340 height 13
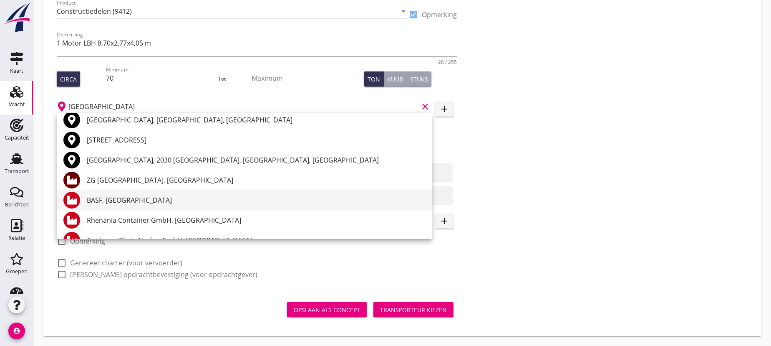
scroll to position [0, 0]
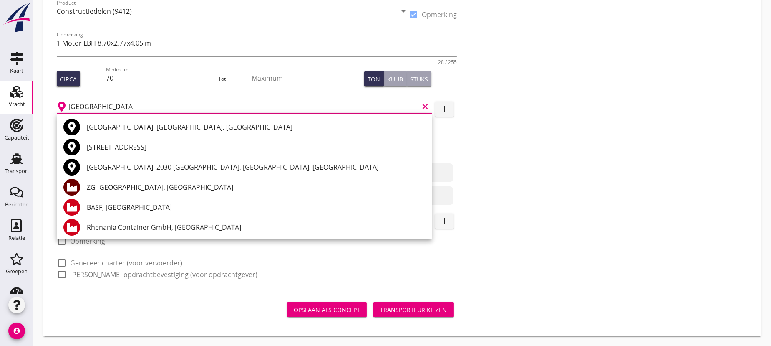
click at [135, 128] on div "[GEOGRAPHIC_DATA], [GEOGRAPHIC_DATA], [GEOGRAPHIC_DATA]" at bounding box center [256, 127] width 338 height 10
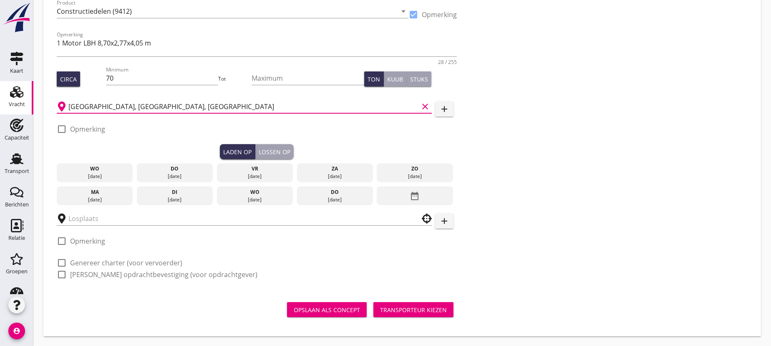
type input "[GEOGRAPHIC_DATA], [GEOGRAPHIC_DATA], [GEOGRAPHIC_DATA]"
click at [62, 128] on div at bounding box center [62, 129] width 14 height 14
checkbox input "true"
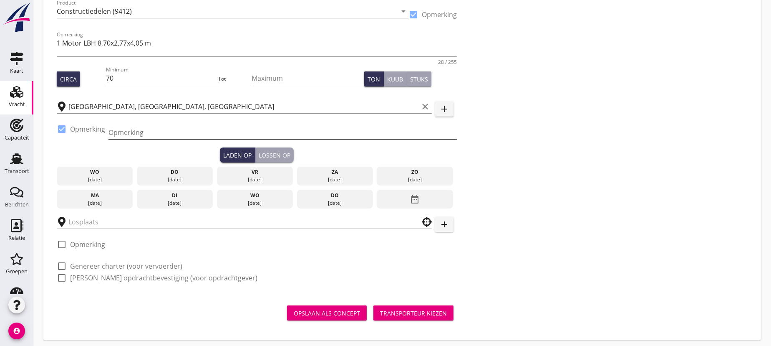
click at [126, 133] on input "Opmerking" at bounding box center [282, 132] width 348 height 13
click at [113, 130] on input "Kuhbler" at bounding box center [282, 132] width 348 height 13
click at [119, 131] on input "Kuhbler" at bounding box center [282, 132] width 348 height 13
click at [135, 131] on input "Kübler" at bounding box center [282, 132] width 348 height 13
click at [153, 131] on input "Kübler" at bounding box center [282, 132] width 348 height 13
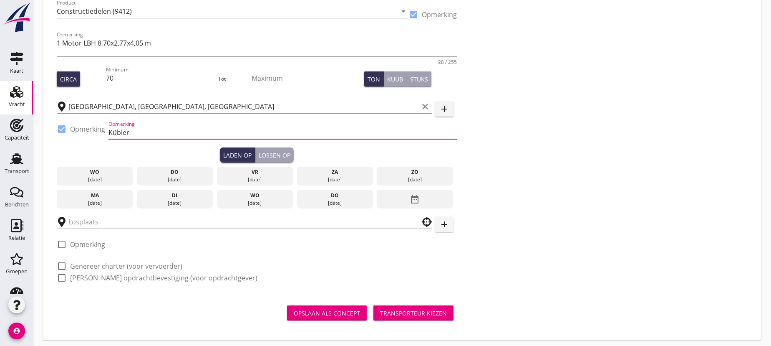
paste input "Mannheim Kübler [PHONE_NUMBER], [PHONE_NUMBER]"
click at [130, 133] on input "Kübler Mannheim Kübler [PHONE_NUMBER], [PHONE_NUMBER]" at bounding box center [282, 132] width 348 height 13
type input "Mannheim Kübler [PHONE_NUMBER], [PHONE_NUMBER]"
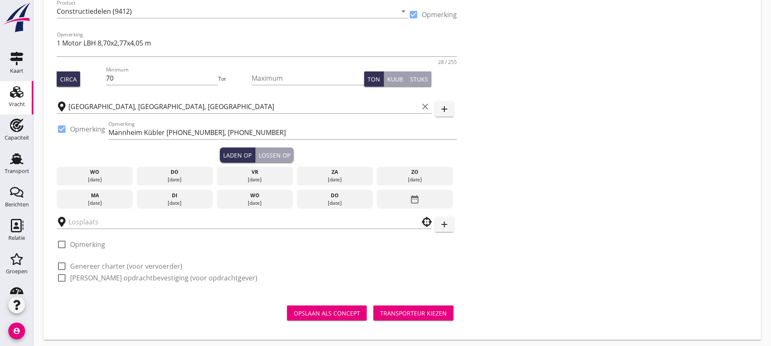
click at [420, 200] on icon "date_range" at bounding box center [415, 199] width 10 height 15
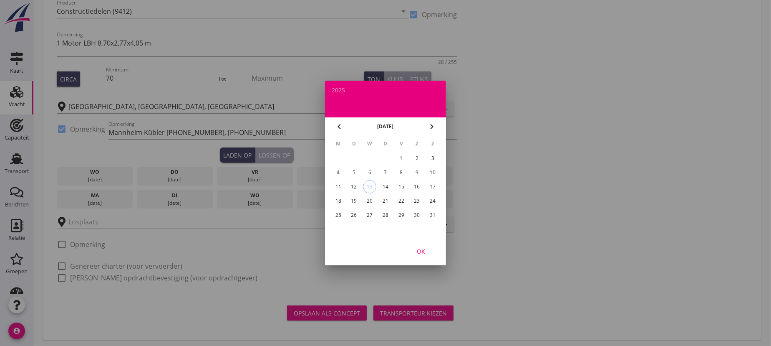
click at [399, 197] on div "22" at bounding box center [401, 200] width 13 height 13
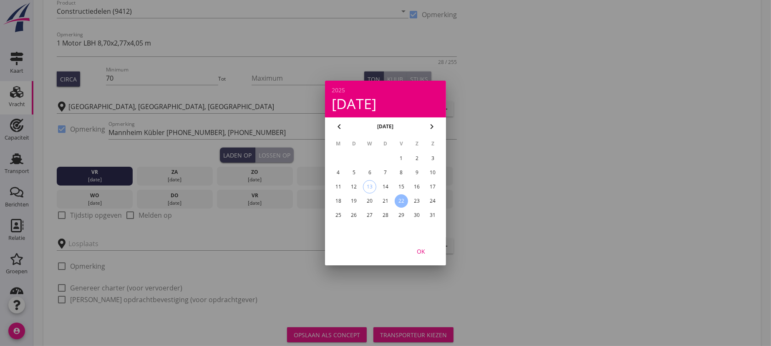
click at [139, 238] on div at bounding box center [385, 173] width 771 height 346
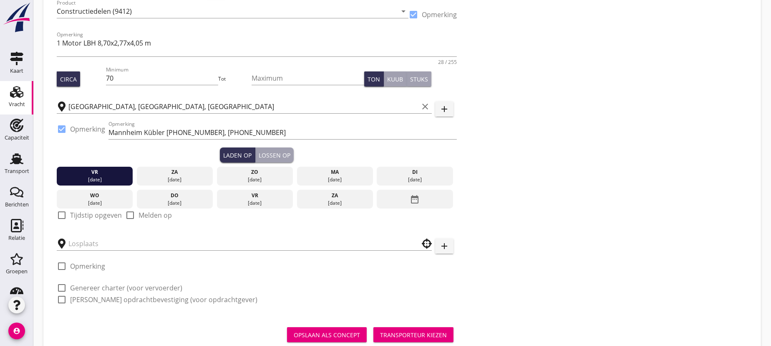
click at [61, 213] on div at bounding box center [62, 215] width 14 height 14
checkbox input "true"
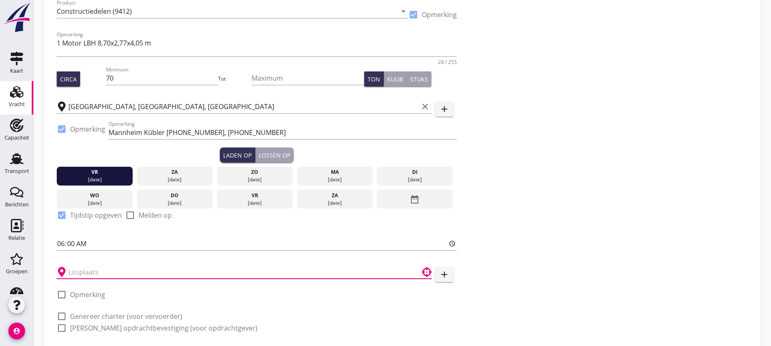
click at [102, 268] on input "text" at bounding box center [238, 271] width 340 height 13
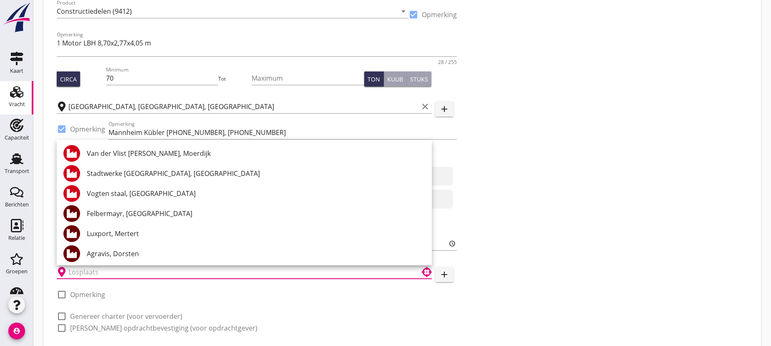
click at [50, 232] on div "Zoeken op opdrachtgever... Water-Land Bevrachtingen bv clear arrow_drop_down ad…" at bounding box center [402, 162] width 704 height 442
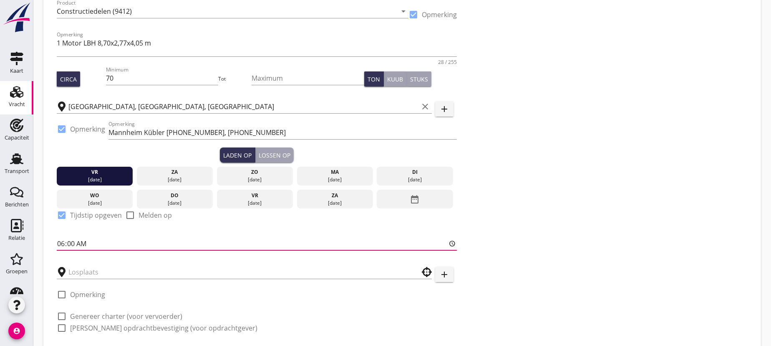
click at [71, 242] on input "06:00" at bounding box center [257, 243] width 400 height 13
type input "06:01"
click at [272, 153] on div "Lossen op" at bounding box center [275, 155] width 32 height 9
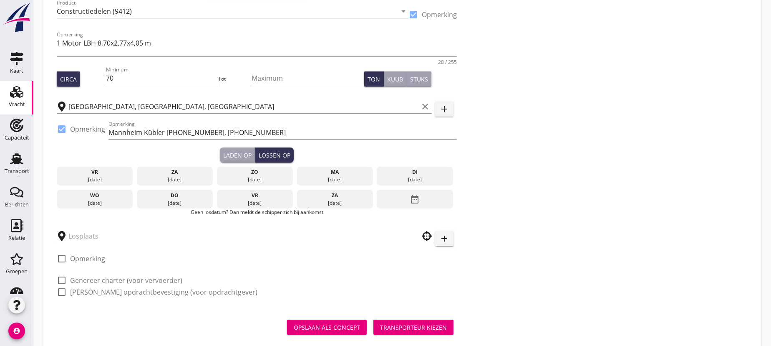
click at [260, 199] on div "[DATE]" at bounding box center [255, 203] width 72 height 8
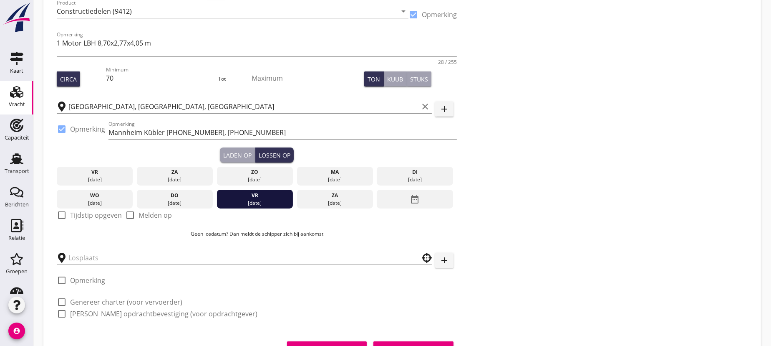
click at [63, 214] on div at bounding box center [62, 215] width 14 height 14
checkbox input "true"
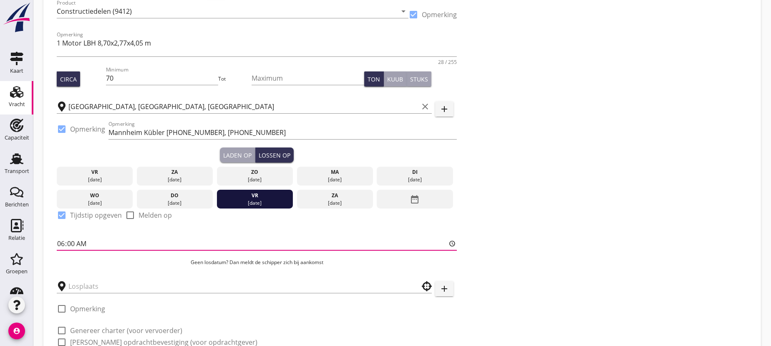
click at [72, 242] on input "06:00" at bounding box center [257, 243] width 400 height 13
type input "06:01"
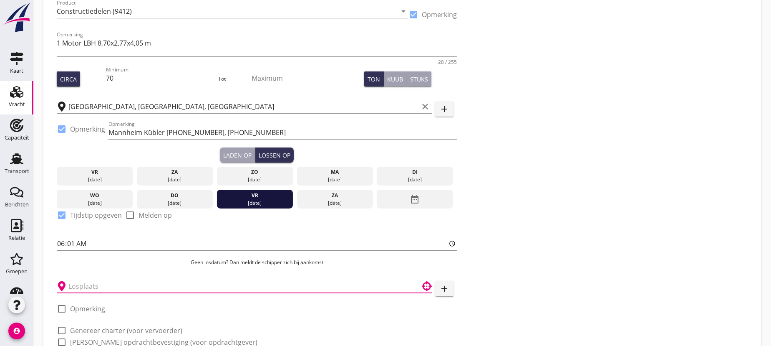
click at [82, 285] on input "text" at bounding box center [238, 285] width 340 height 13
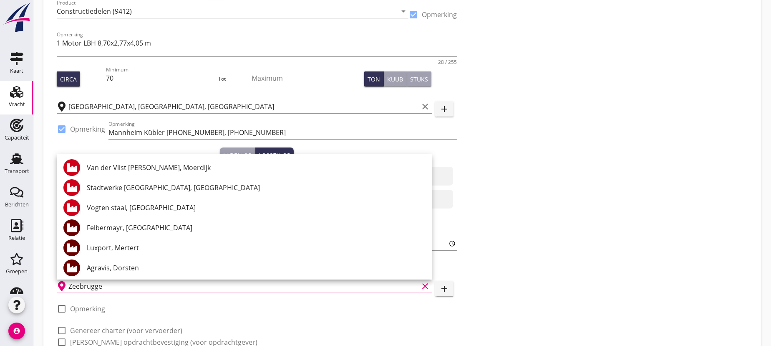
click at [152, 287] on input "Zeebrugge" at bounding box center [243, 285] width 350 height 13
click at [236, 320] on div "check_box_outline_blank Opmerking" at bounding box center [257, 310] width 400 height 25
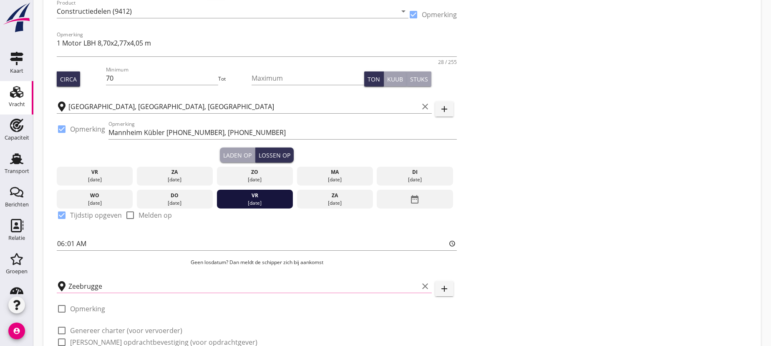
click at [79, 284] on input "Zeebrugge" at bounding box center [243, 285] width 350 height 13
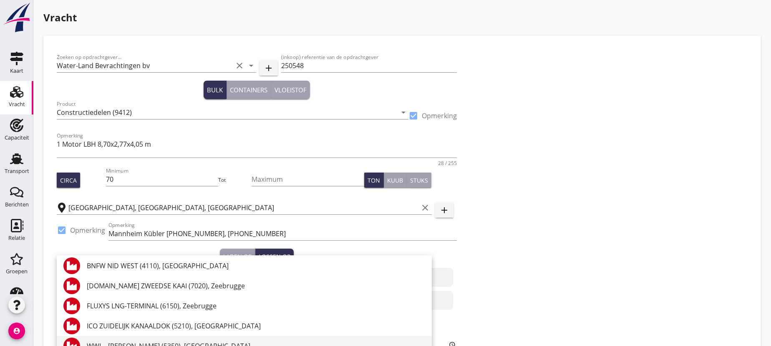
scroll to position [341, 0]
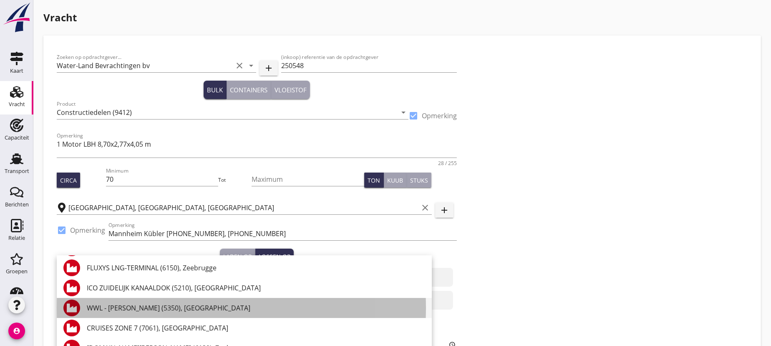
click at [156, 307] on div "WWL - [PERSON_NAME] (5350), [GEOGRAPHIC_DATA]" at bounding box center [256, 308] width 338 height 10
type input "WWL - [PERSON_NAME] (5350), [GEOGRAPHIC_DATA]"
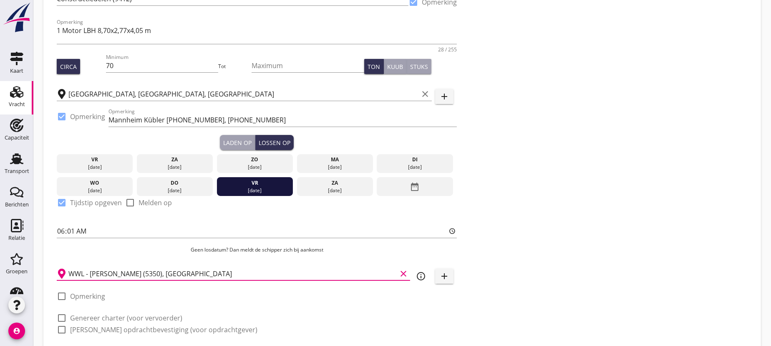
scroll to position [151, 0]
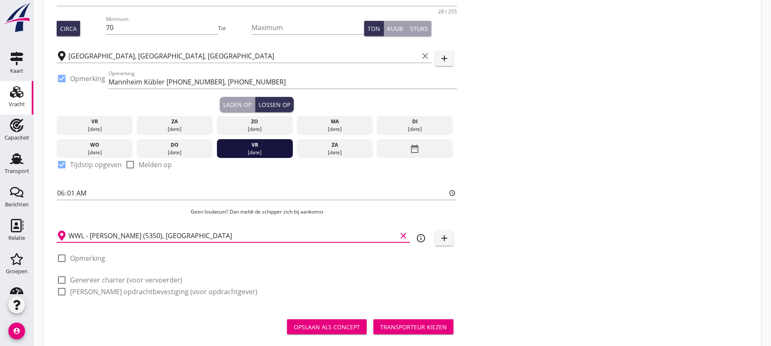
click at [63, 279] on div at bounding box center [62, 279] width 14 height 14
checkbox input "true"
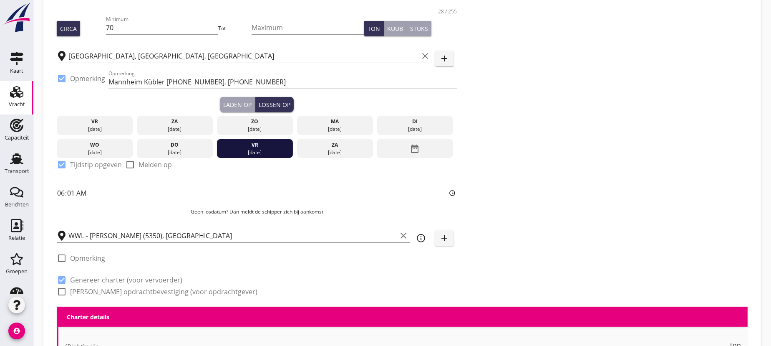
drag, startPoint x: 63, startPoint y: 292, endPoint x: 104, endPoint y: 296, distance: 41.9
click at [63, 292] on div at bounding box center [62, 291] width 14 height 14
checkbox input "true"
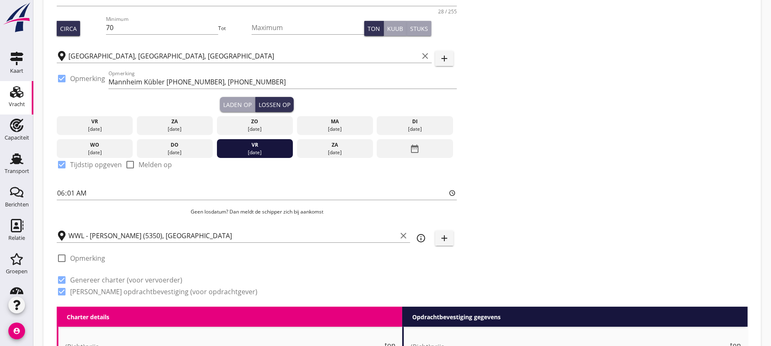
scroll to position [303, 0]
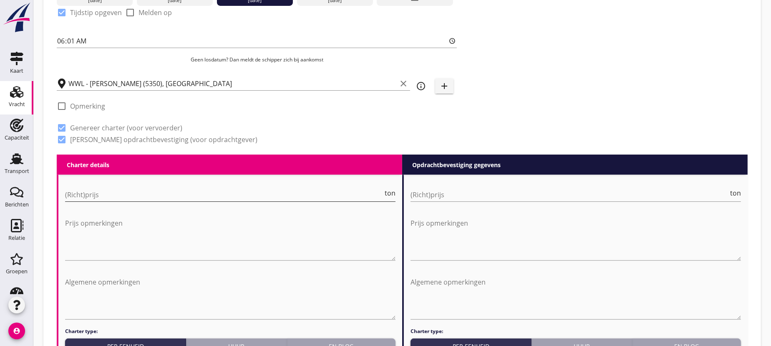
click at [115, 192] on input "(Richt)prijs" at bounding box center [224, 194] width 318 height 13
click at [390, 194] on span "ton" at bounding box center [390, 192] width 11 height 7
click at [390, 194] on span "TEU" at bounding box center [389, 192] width 13 height 7
click at [390, 194] on span "m3" at bounding box center [391, 192] width 10 height 7
click at [391, 194] on span "Stuk" at bounding box center [389, 192] width 14 height 7
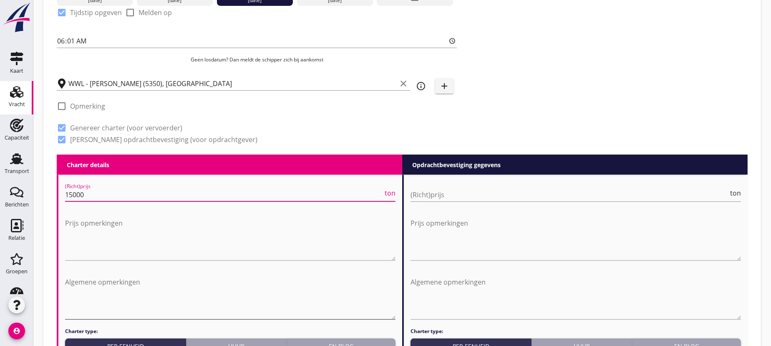
scroll to position [417, 0]
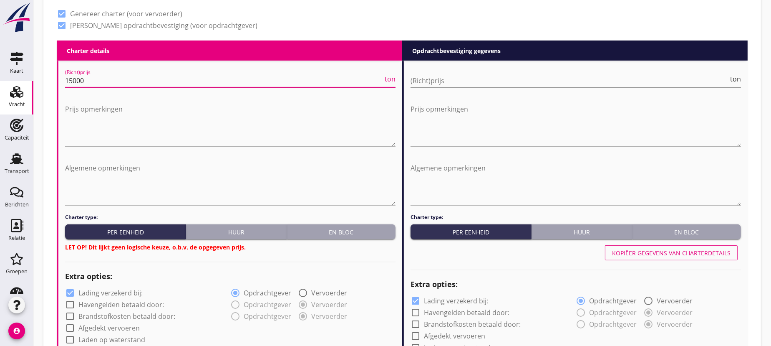
type input "15000"
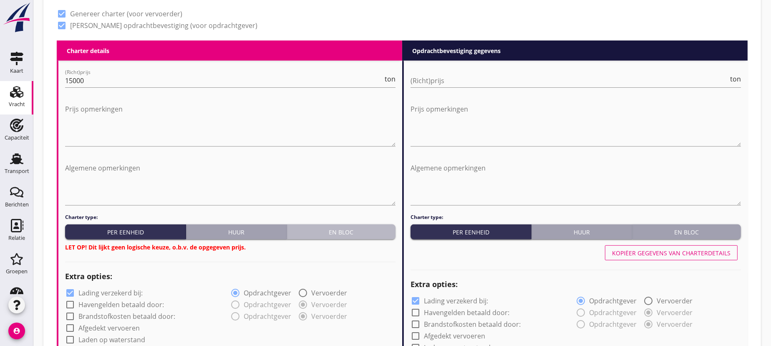
click at [355, 232] on div "En bloc" at bounding box center [341, 231] width 102 height 9
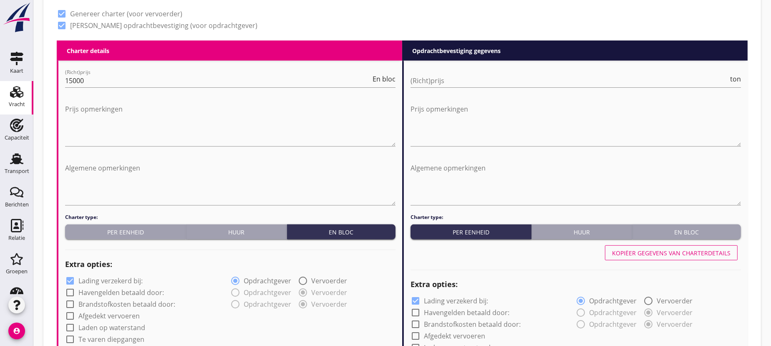
click at [709, 224] on button "En bloc" at bounding box center [687, 231] width 108 height 15
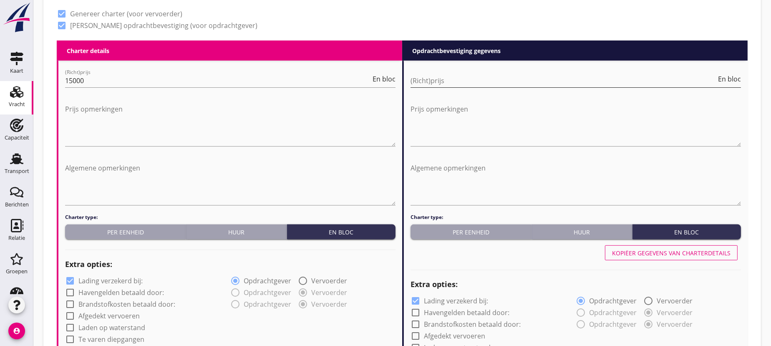
click at [451, 77] on input "(Richt)prijs" at bounding box center [564, 80] width 306 height 13
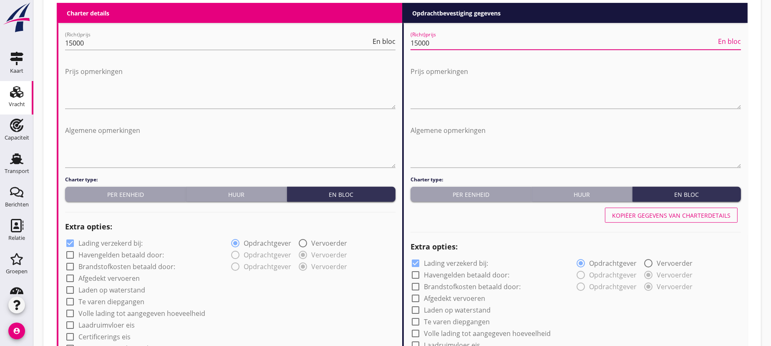
type input "15000"
click at [72, 242] on div at bounding box center [70, 243] width 14 height 14
checkbox input "false"
click at [413, 261] on div at bounding box center [416, 263] width 14 height 14
checkbox input "false"
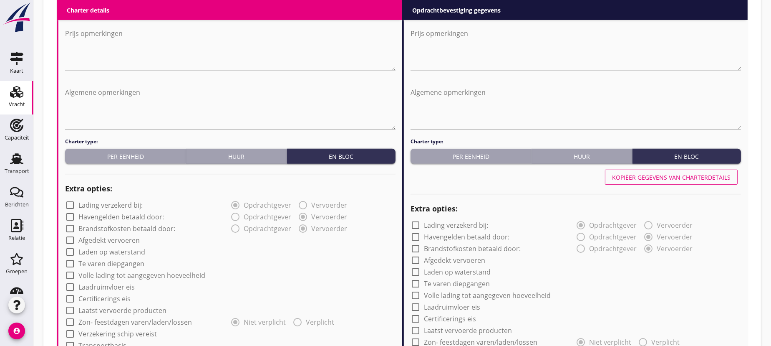
scroll to position [569, 0]
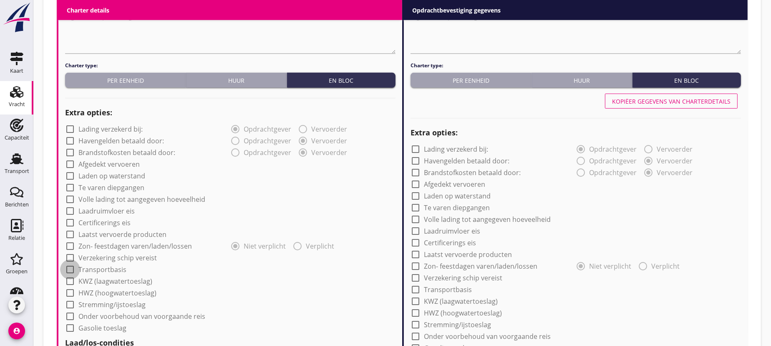
click at [68, 268] on div at bounding box center [70, 269] width 14 height 14
checkbox input "true"
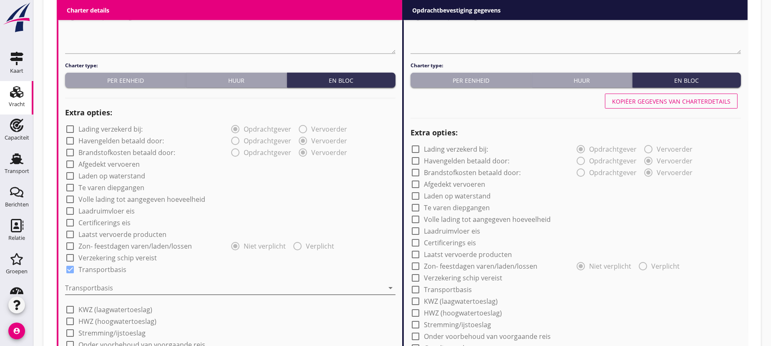
click at [136, 287] on div at bounding box center [224, 287] width 319 height 13
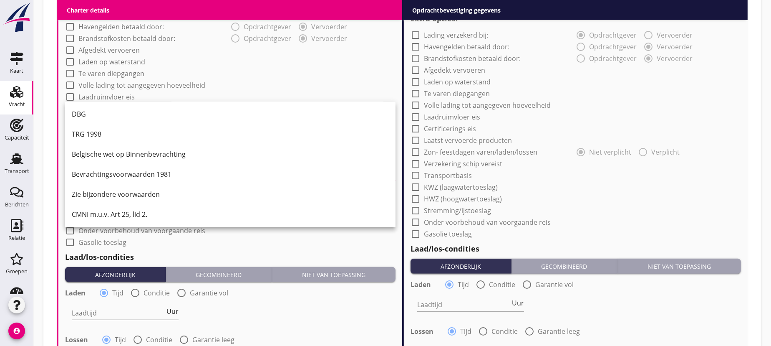
scroll to position [759, 0]
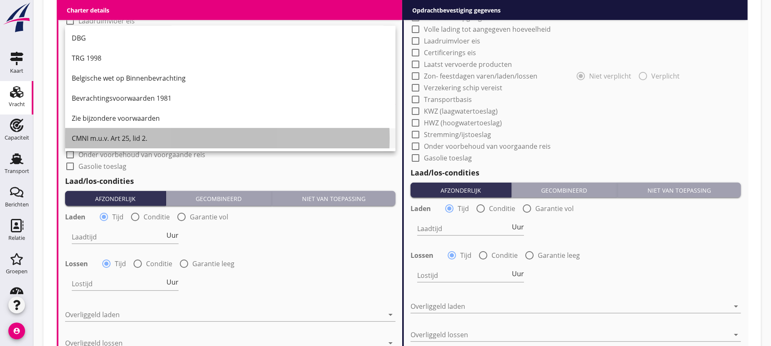
click at [114, 140] on div "CMNI m.u.v. Art 25, lid 2." at bounding box center [230, 138] width 317 height 10
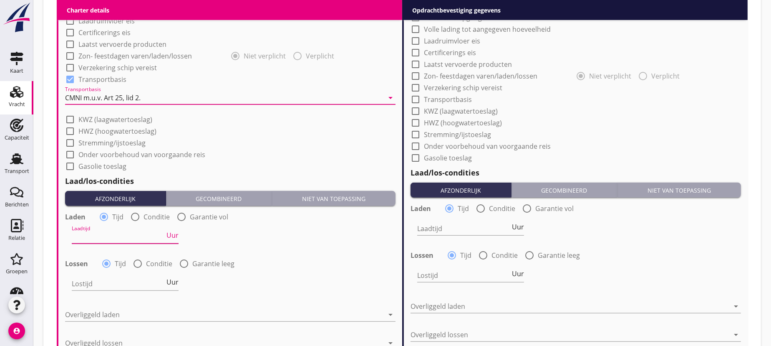
drag, startPoint x: 105, startPoint y: 237, endPoint x: 113, endPoint y: 240, distance: 8.2
click at [106, 237] on input "Laadtijd" at bounding box center [118, 236] width 93 height 13
type input "24"
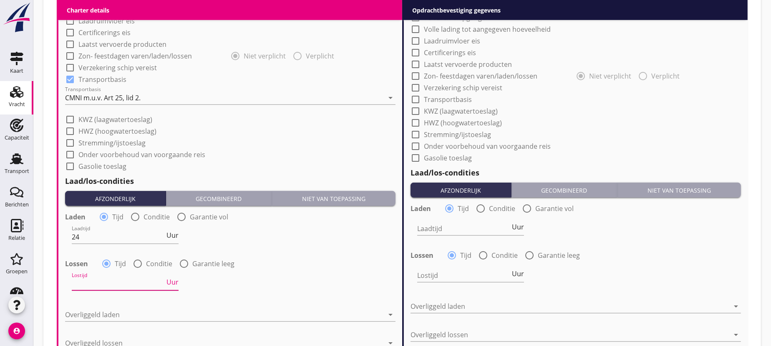
click at [96, 280] on input "Lostijd" at bounding box center [118, 283] width 93 height 13
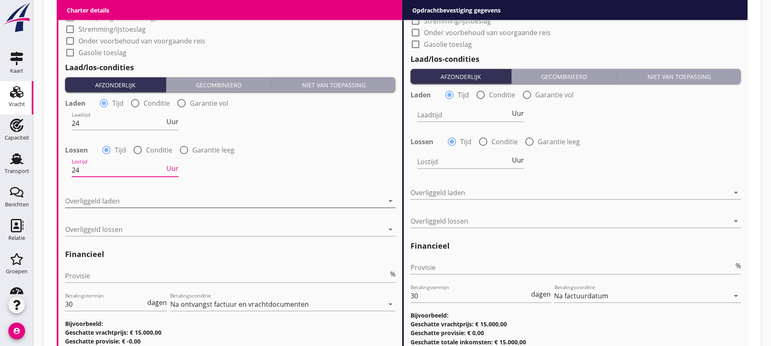
type input "24"
click at [98, 200] on div at bounding box center [224, 200] width 319 height 13
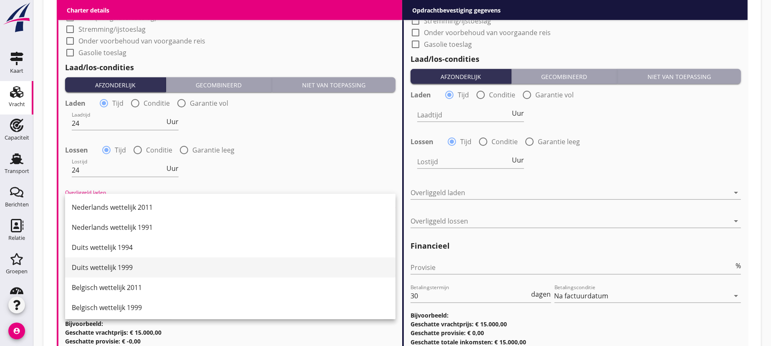
click at [109, 266] on div "Duits wettelijk 1999" at bounding box center [230, 267] width 317 height 10
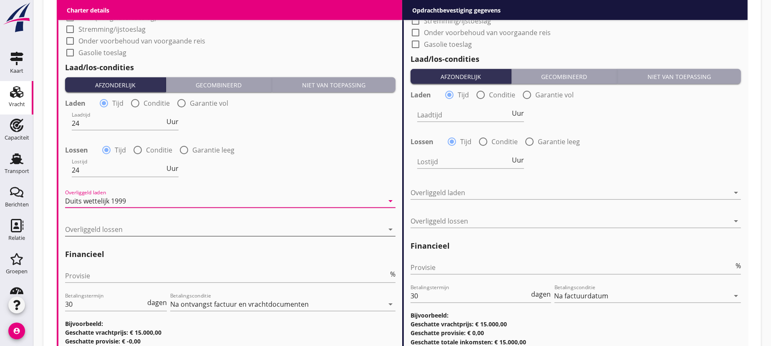
click at [96, 223] on div at bounding box center [224, 228] width 319 height 13
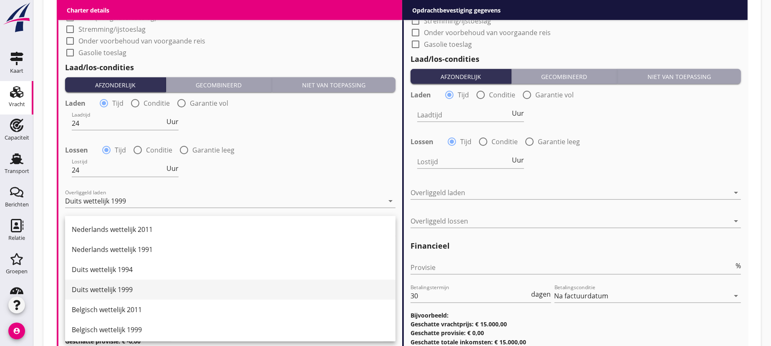
click at [115, 289] on div "Duits wettelijk 1999" at bounding box center [230, 289] width 317 height 10
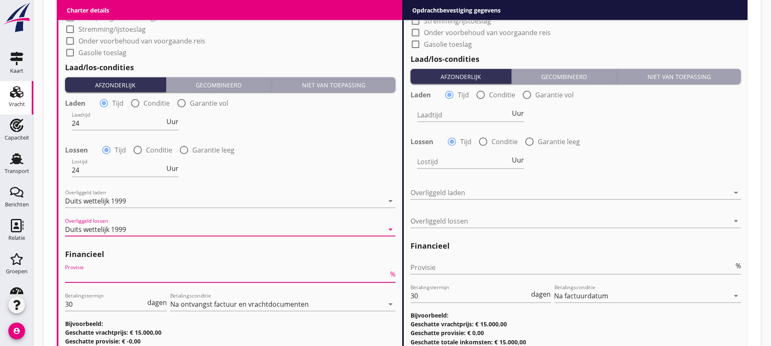
click at [96, 276] on input "Provisie" at bounding box center [226, 275] width 323 height 13
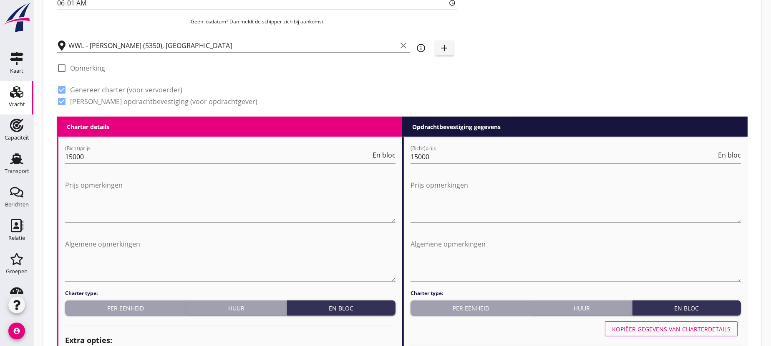
scroll to position [493, 0]
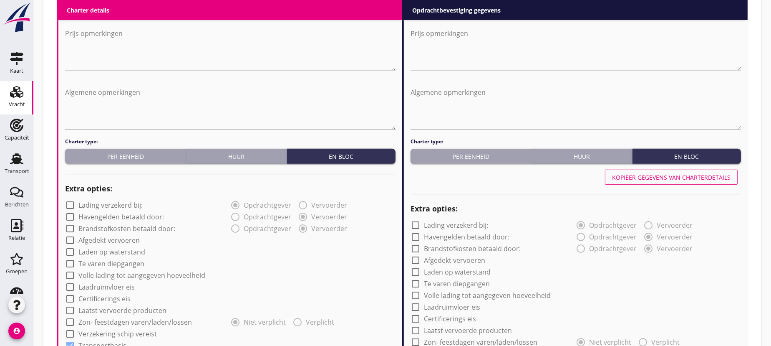
type input "5"
click at [667, 175] on div "Kopiëer gegevens van charterdetails" at bounding box center [671, 177] width 119 height 9
checkbox input "true"
type input "24"
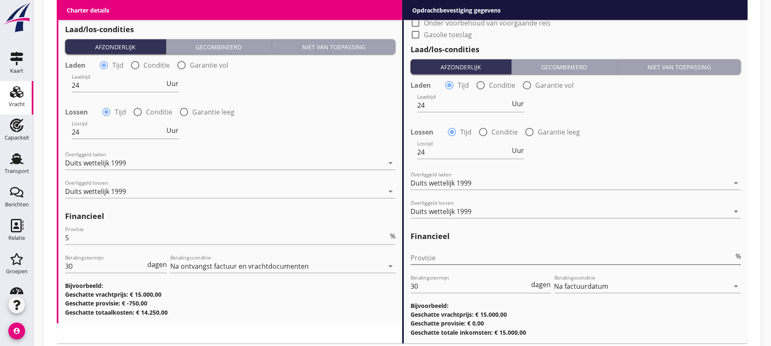
scroll to position [964, 0]
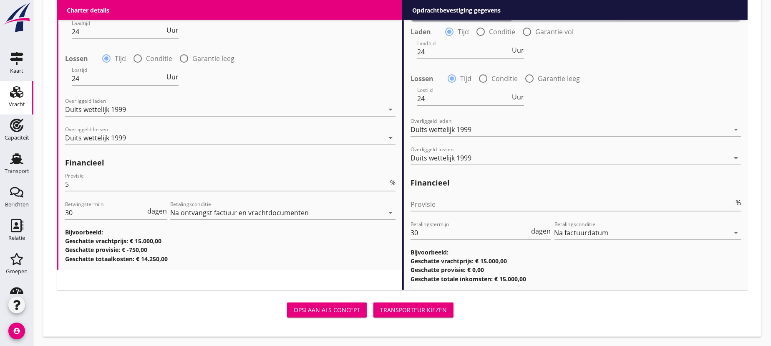
click at [418, 307] on div "Transporteur kiezen" at bounding box center [413, 309] width 67 height 9
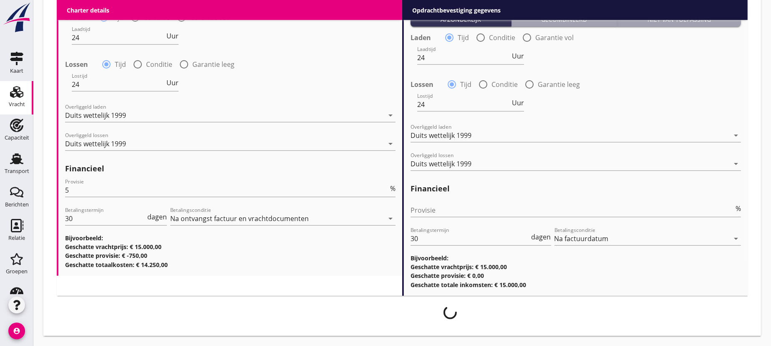
scroll to position [956, 0]
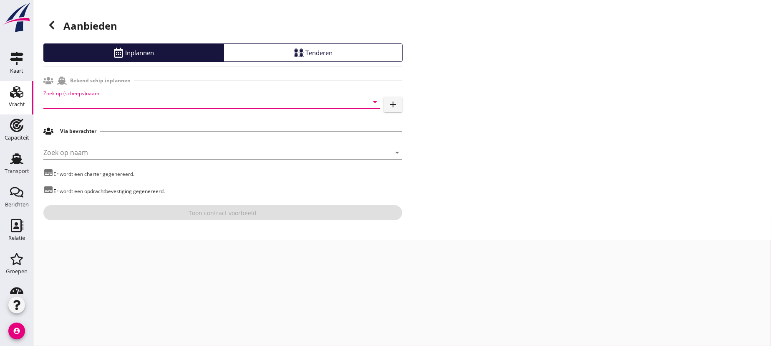
click at [184, 105] on input "Zoek op (scheeps)naam" at bounding box center [199, 101] width 313 height 13
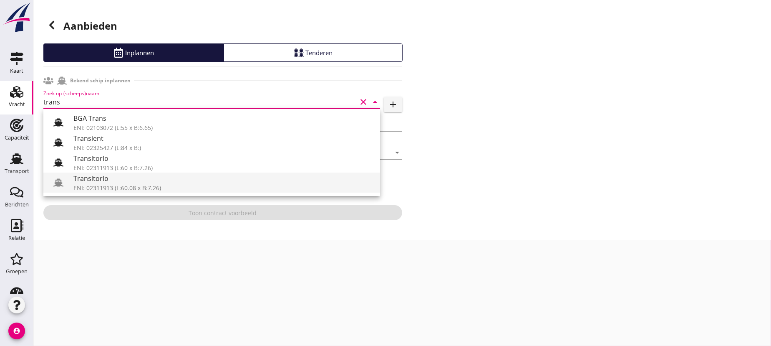
click at [88, 182] on div "Transitorio" at bounding box center [223, 178] width 300 height 10
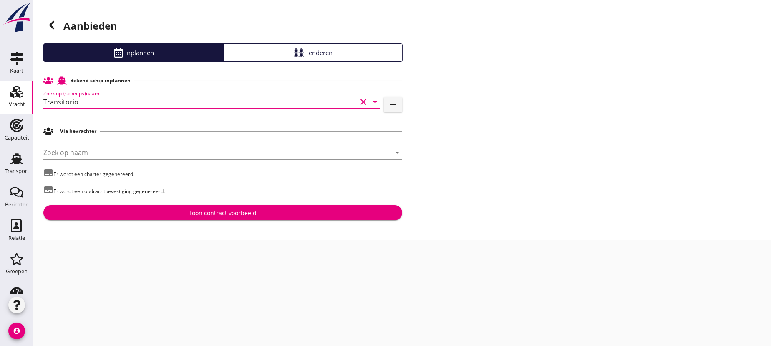
type input "Transitorio"
click at [219, 212] on div "Toon contract voorbeeld" at bounding box center [223, 212] width 68 height 9
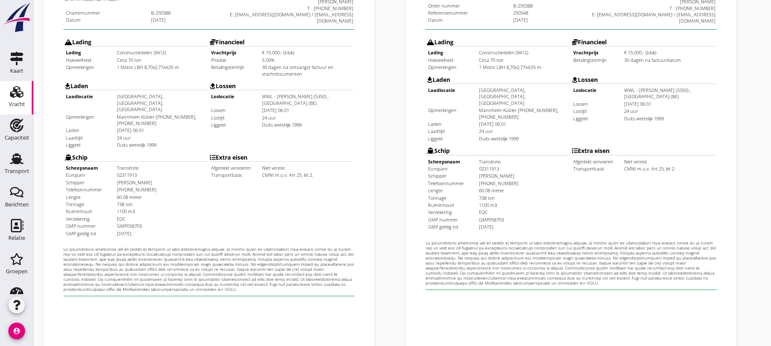
scroll to position [272, 0]
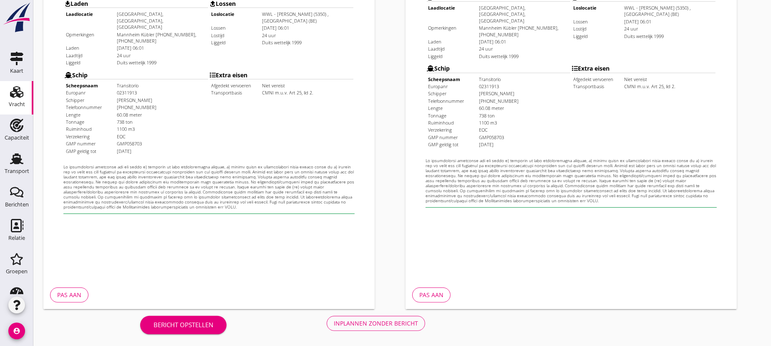
click at [194, 323] on div "Bericht opstellen" at bounding box center [184, 325] width 60 height 10
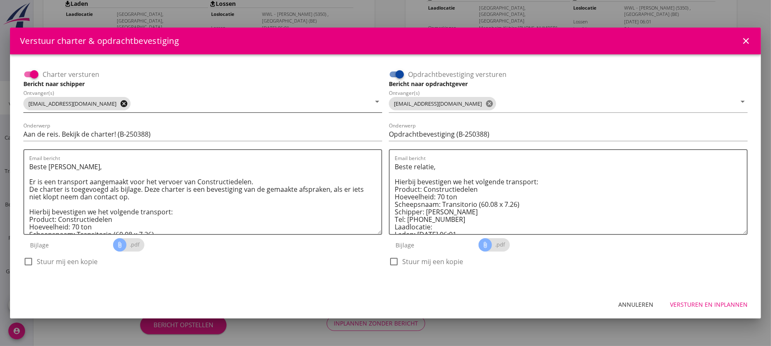
click at [128, 103] on icon "cancel" at bounding box center [124, 103] width 8 height 8
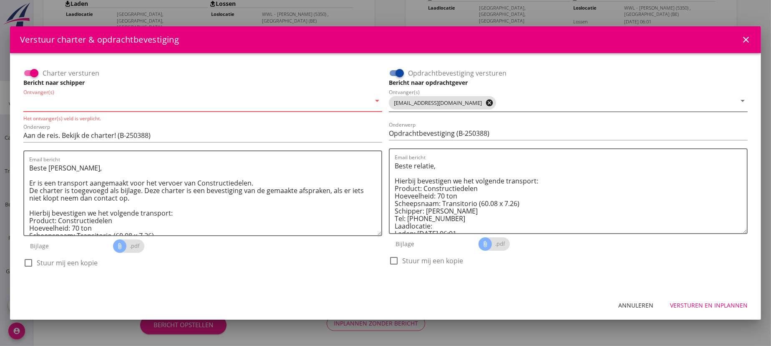
click at [485, 103] on icon "cancel" at bounding box center [489, 102] width 8 height 8
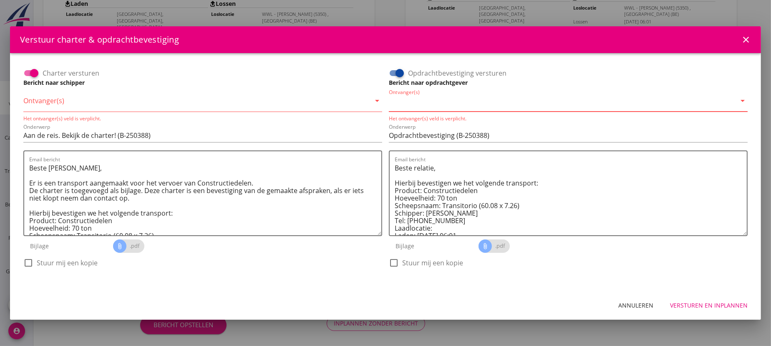
click at [237, 103] on input "Ontvanger(s)" at bounding box center [196, 102] width 347 height 13
type input "[EMAIL_ADDRESS][DOMAIN_NAME]"
click at [427, 103] on input "Ontvanger(s)" at bounding box center [562, 102] width 347 height 13
type input "[EMAIL_ADDRESS][DOMAIN_NAME]"
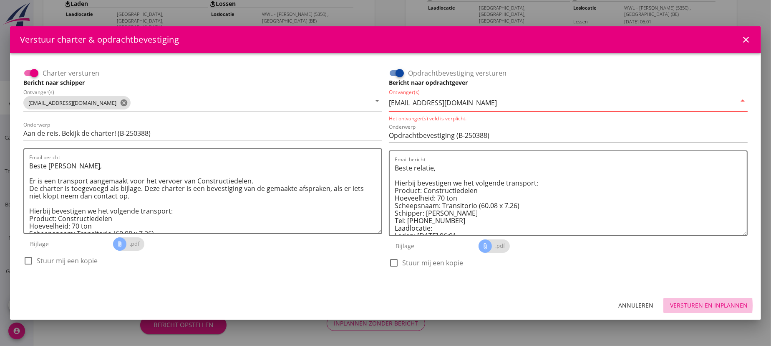
click at [695, 303] on div "Versturen en inplannen" at bounding box center [709, 304] width 78 height 9
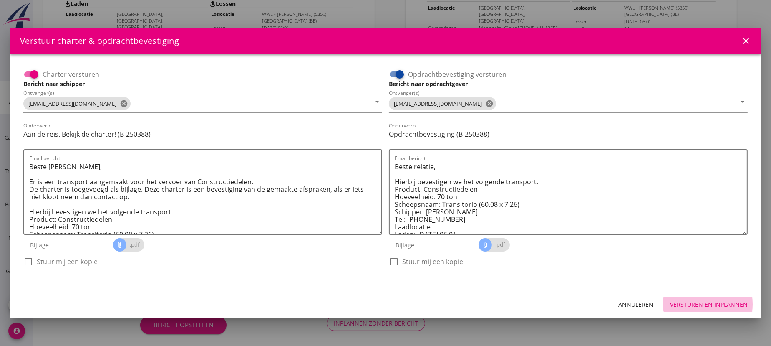
click at [706, 304] on div "Versturen en inplannen" at bounding box center [709, 304] width 78 height 9
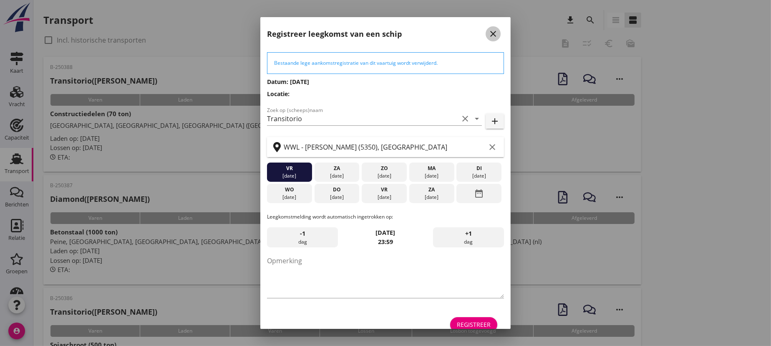
click at [492, 33] on icon "close" at bounding box center [493, 34] width 10 height 10
